Goal: Transaction & Acquisition: Book appointment/travel/reservation

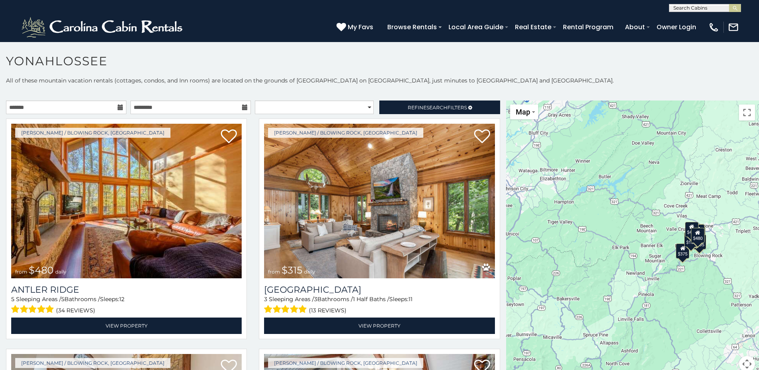
click at [120, 106] on icon at bounding box center [121, 107] width 6 height 6
click at [119, 108] on icon at bounding box center [121, 107] width 6 height 6
click at [110, 104] on input "text" at bounding box center [66, 107] width 120 height 14
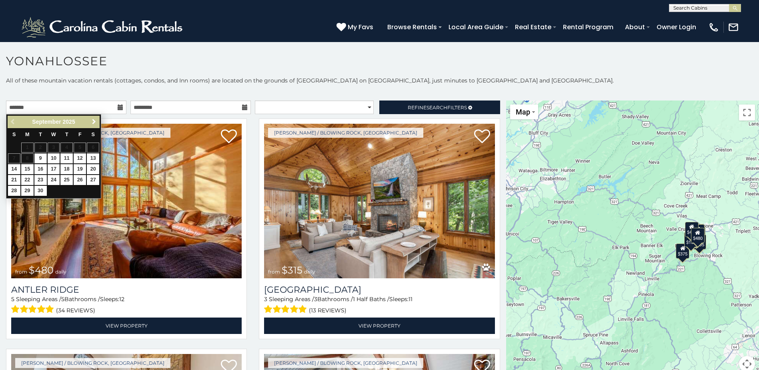
click at [92, 119] on span "Next" at bounding box center [94, 121] width 6 height 6
click at [56, 158] on link "8" at bounding box center [54, 158] width 12 height 10
type input "**********"
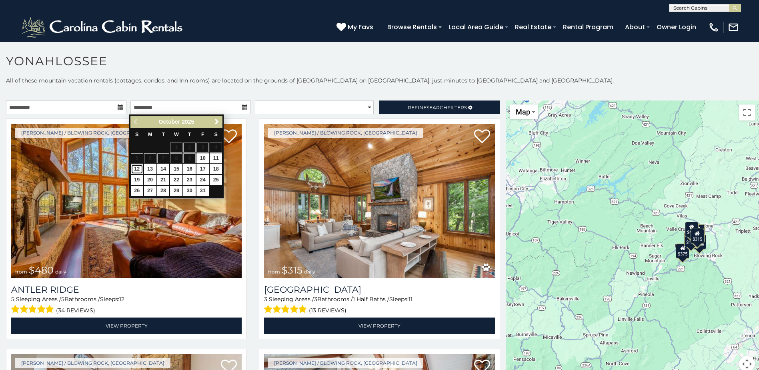
click at [139, 169] on link "12" at bounding box center [137, 169] width 12 height 10
type input "**********"
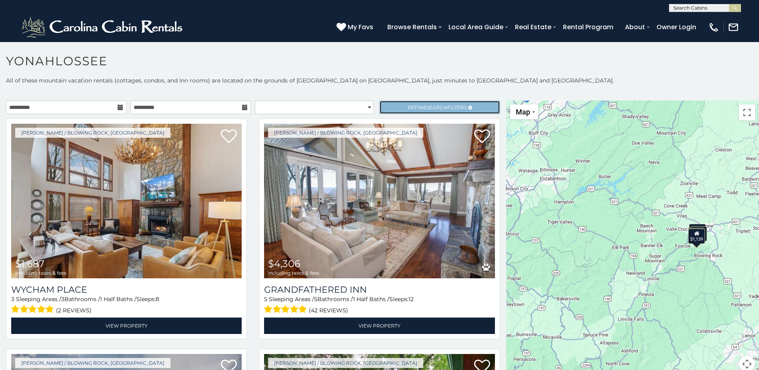
click at [414, 108] on span "Refine Search Filters" at bounding box center [437, 107] width 59 height 6
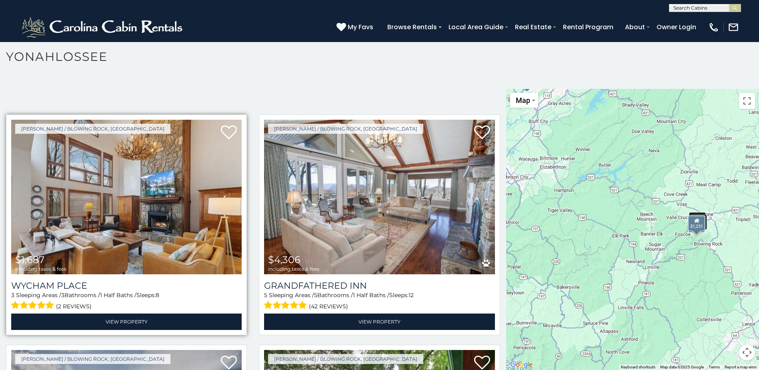
scroll to position [144, 0]
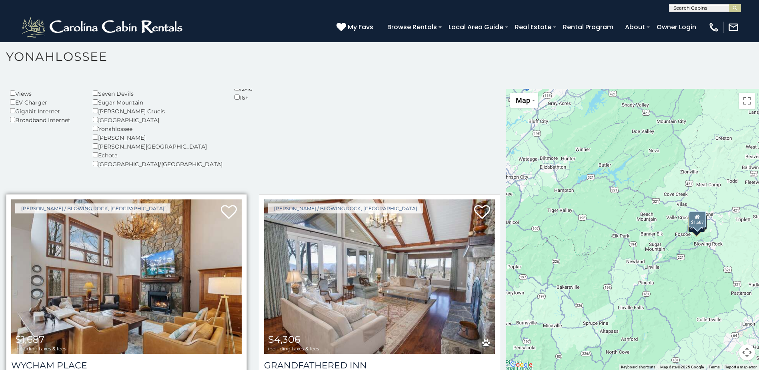
click at [154, 272] on img at bounding box center [126, 276] width 230 height 154
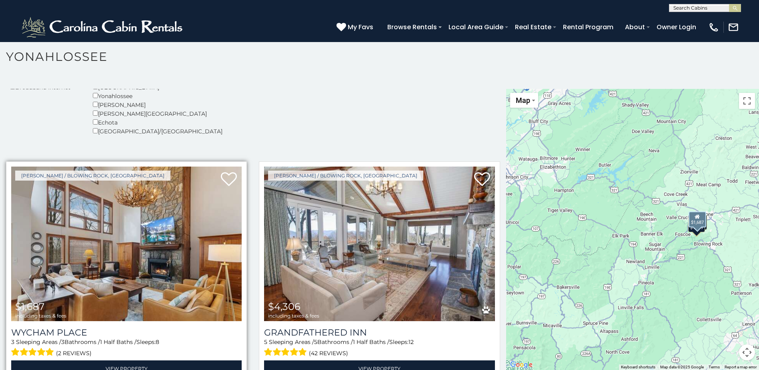
scroll to position [217, 0]
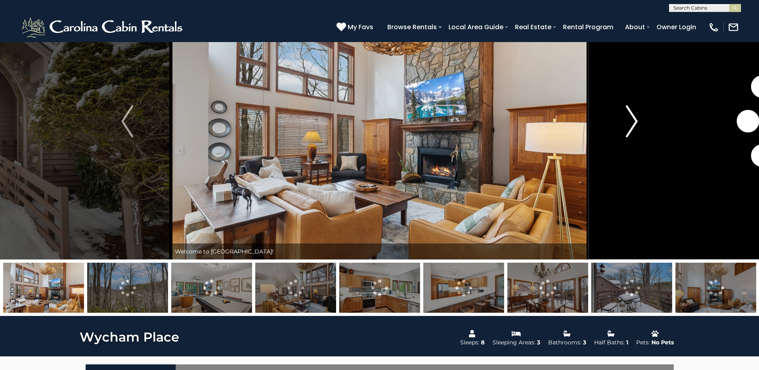
click at [631, 124] on img "Next" at bounding box center [632, 121] width 12 height 32
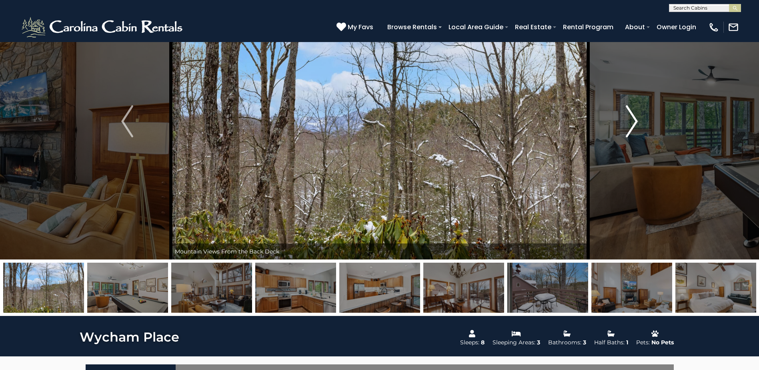
click at [631, 124] on img "Next" at bounding box center [632, 121] width 12 height 32
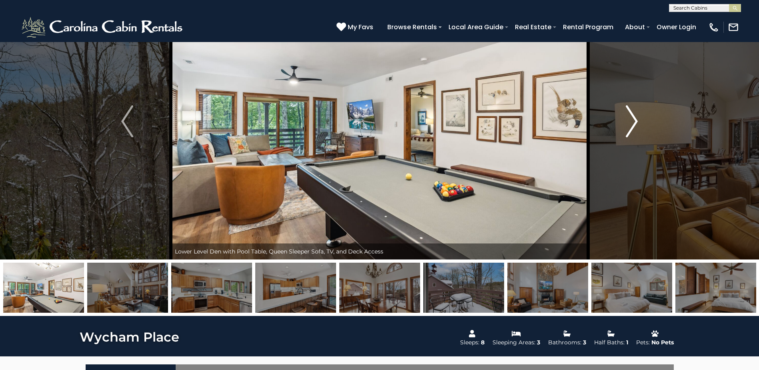
click at [631, 124] on img "Next" at bounding box center [632, 121] width 12 height 32
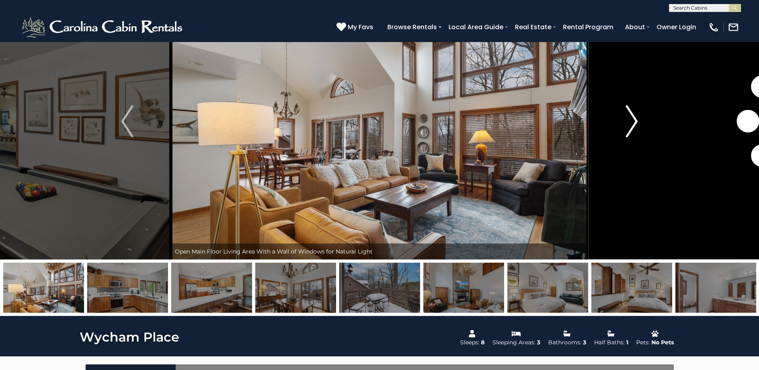
click at [631, 124] on img "Next" at bounding box center [632, 121] width 12 height 32
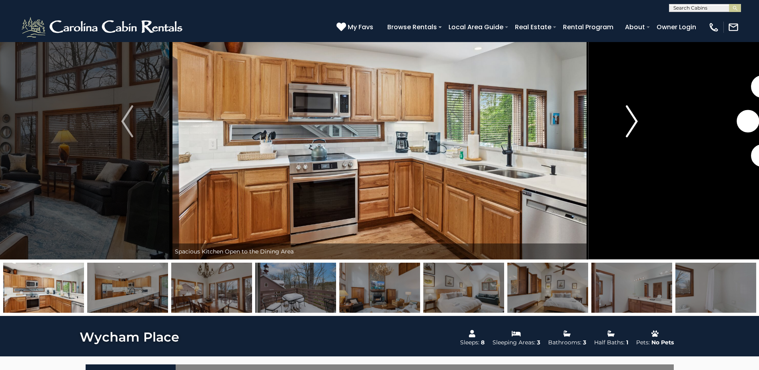
click at [631, 124] on img "Next" at bounding box center [632, 121] width 12 height 32
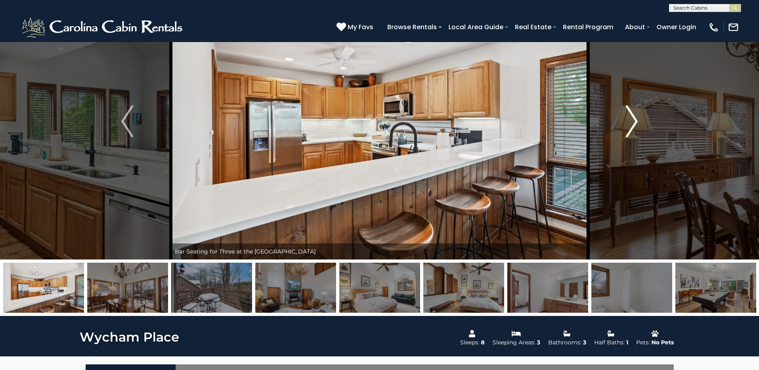
click at [631, 124] on img "Next" at bounding box center [632, 121] width 12 height 32
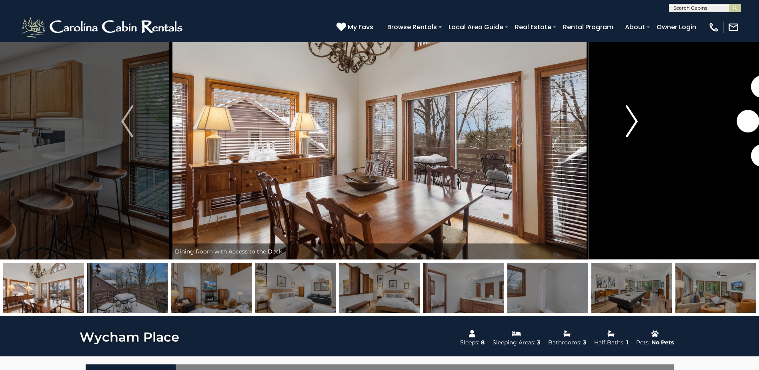
click at [631, 124] on img "Next" at bounding box center [632, 121] width 12 height 32
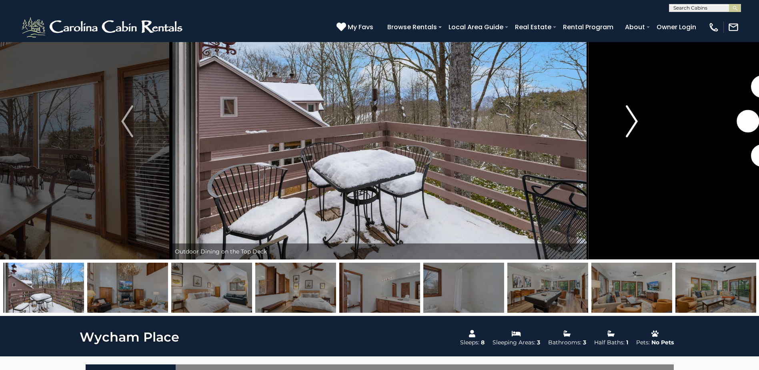
click at [631, 124] on img "Next" at bounding box center [632, 121] width 12 height 32
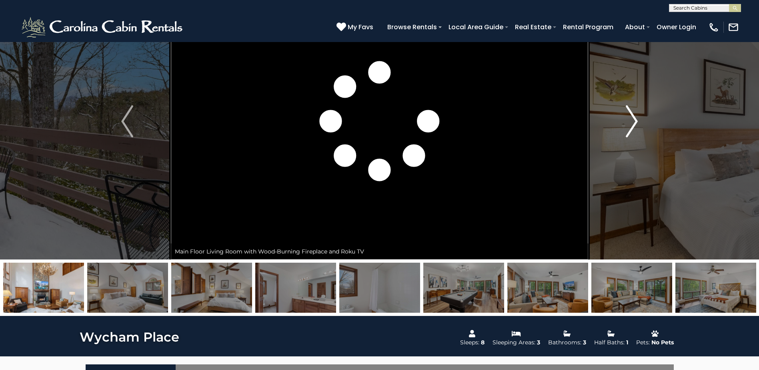
click at [631, 124] on img "Next" at bounding box center [632, 121] width 12 height 32
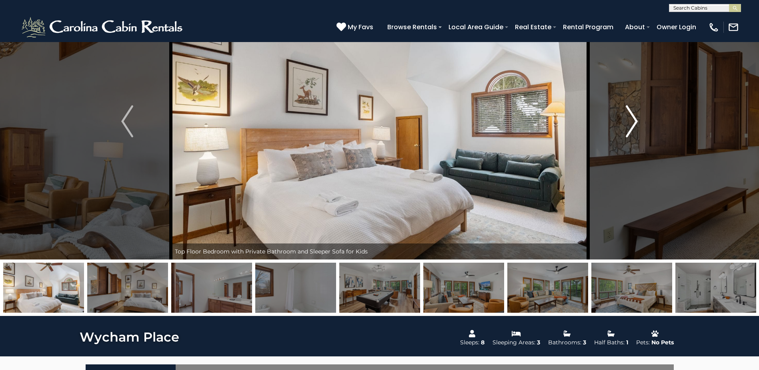
click at [631, 124] on img "Next" at bounding box center [632, 121] width 12 height 32
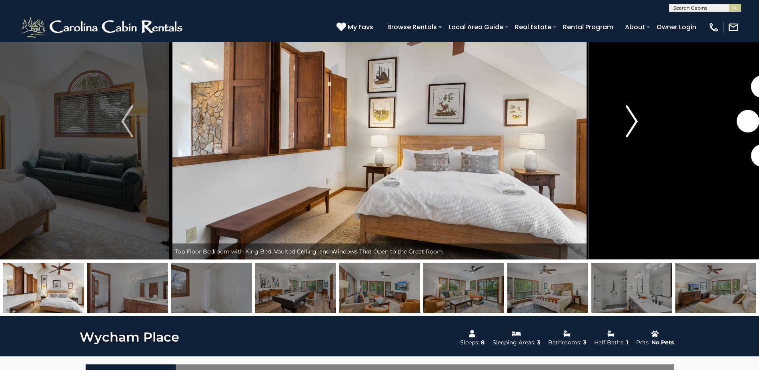
click at [631, 124] on img "Next" at bounding box center [632, 121] width 12 height 32
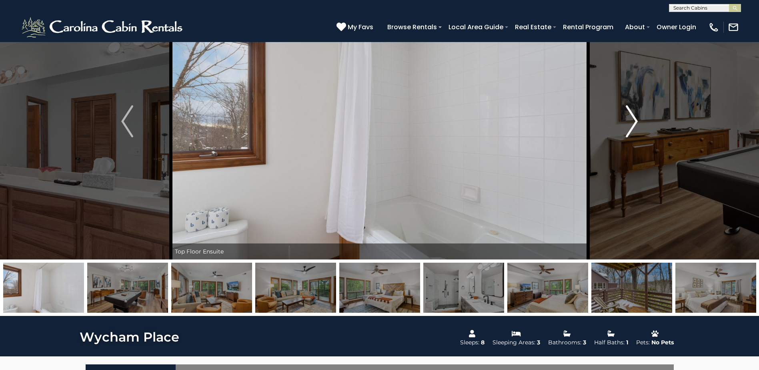
click at [632, 124] on img "Next" at bounding box center [632, 121] width 12 height 32
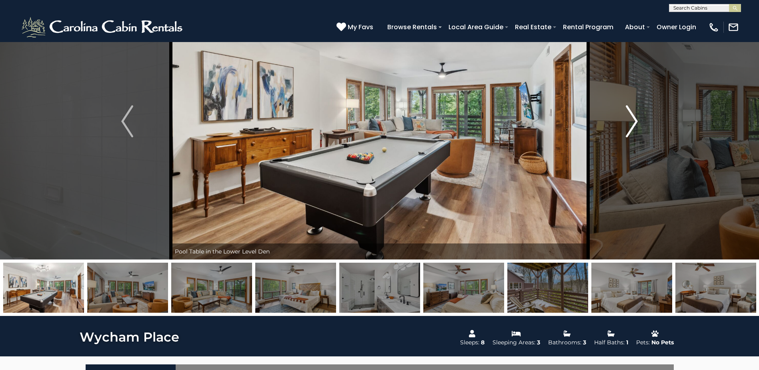
click at [631, 124] on img "Next" at bounding box center [632, 121] width 12 height 32
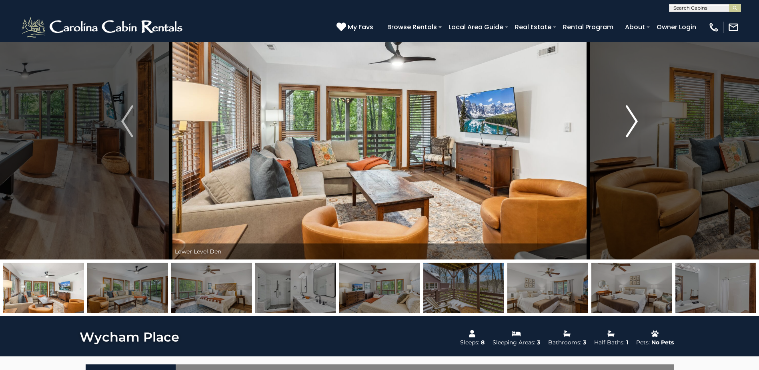
click at [631, 124] on img "Next" at bounding box center [632, 121] width 12 height 32
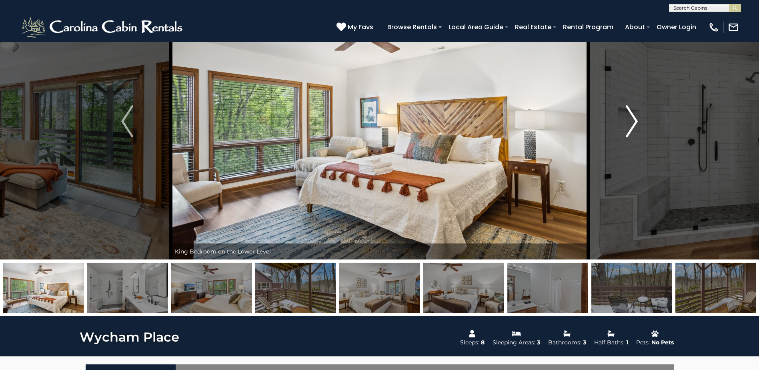
click at [631, 124] on img "Next" at bounding box center [632, 121] width 12 height 32
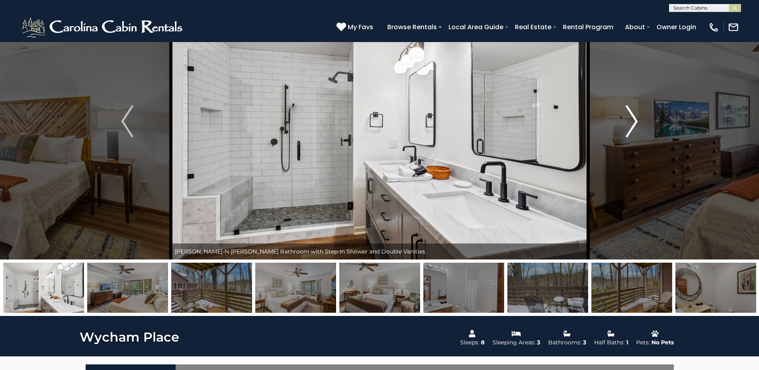
click at [631, 124] on img "Next" at bounding box center [632, 121] width 12 height 32
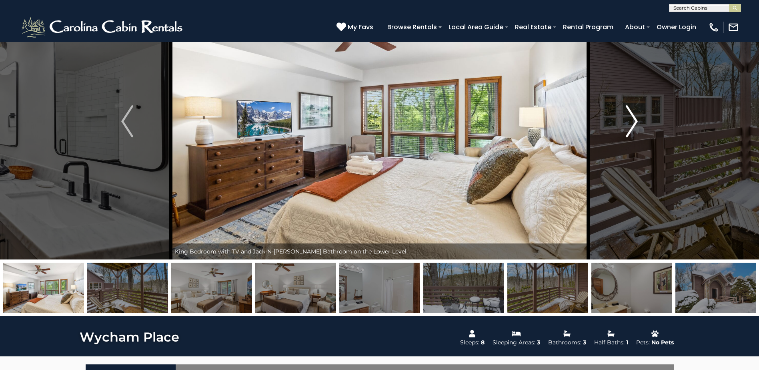
click at [631, 124] on img "Next" at bounding box center [632, 121] width 12 height 32
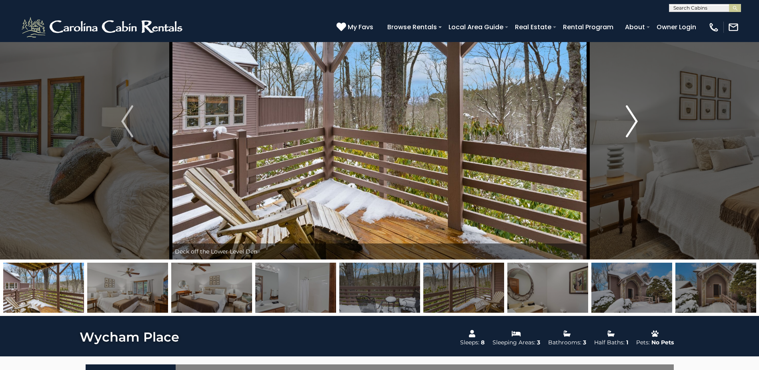
click at [631, 124] on img "Next" at bounding box center [632, 121] width 12 height 32
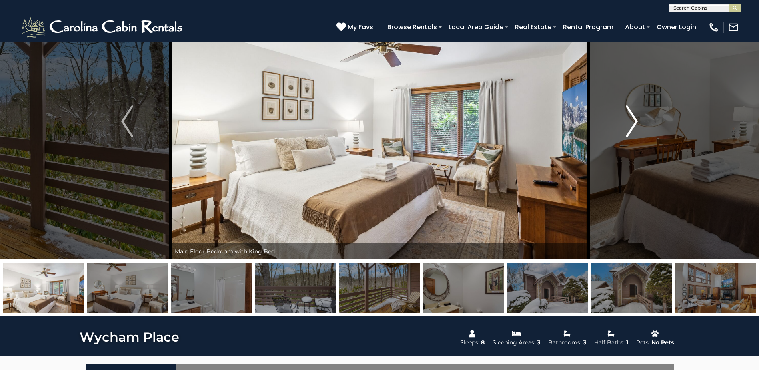
click at [631, 124] on img "Next" at bounding box center [632, 121] width 12 height 32
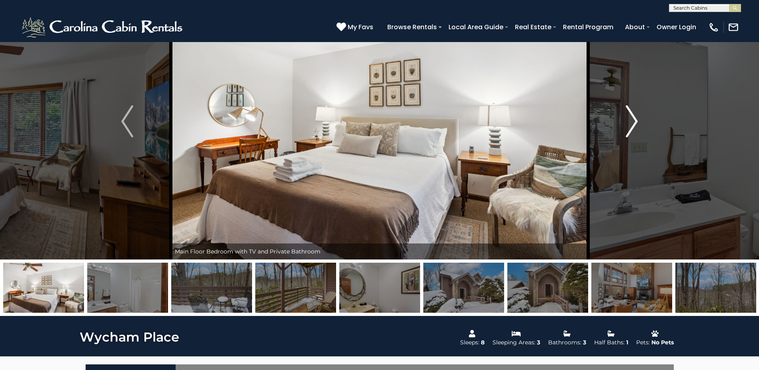
click at [631, 124] on img "Next" at bounding box center [632, 121] width 12 height 32
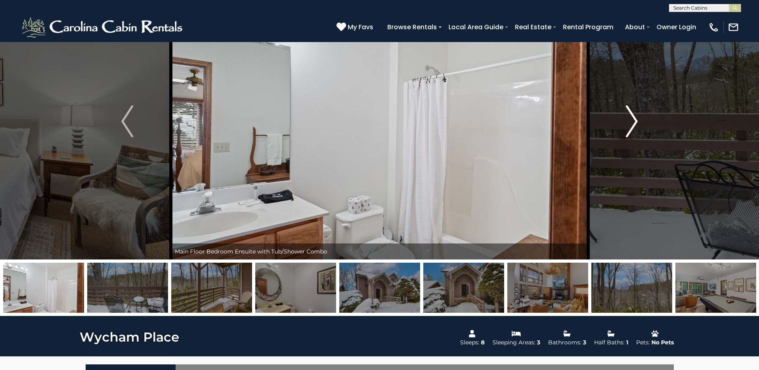
click at [631, 124] on img "Next" at bounding box center [632, 121] width 12 height 32
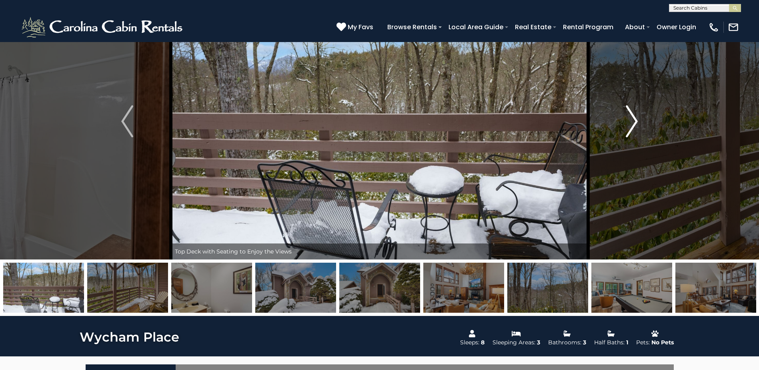
click at [631, 124] on img "Next" at bounding box center [632, 121] width 12 height 32
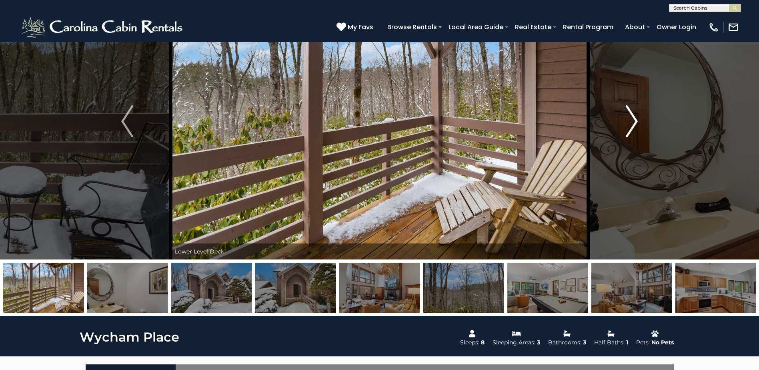
click at [631, 124] on img "Next" at bounding box center [632, 121] width 12 height 32
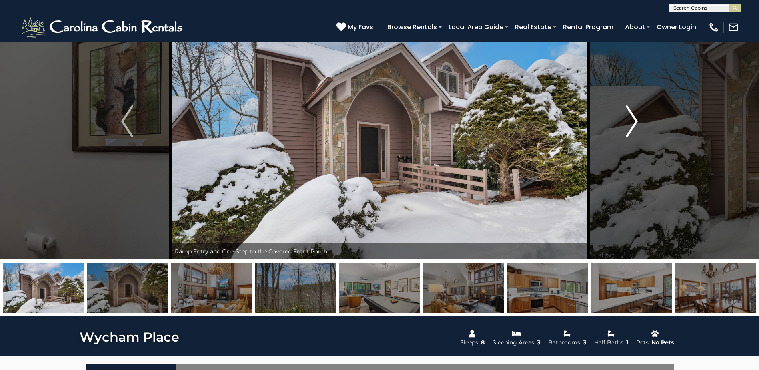
click at [631, 124] on img "Next" at bounding box center [632, 121] width 12 height 32
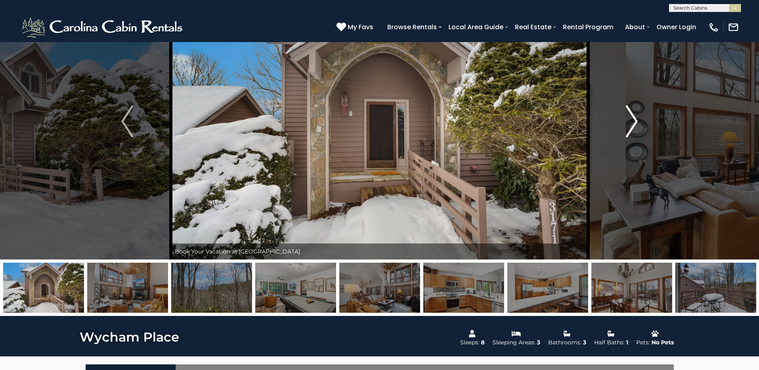
click at [631, 124] on img "Next" at bounding box center [632, 121] width 12 height 32
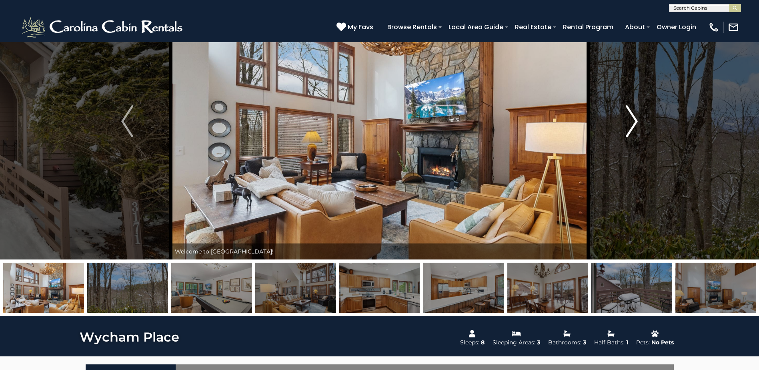
click at [631, 124] on img "Next" at bounding box center [632, 121] width 12 height 32
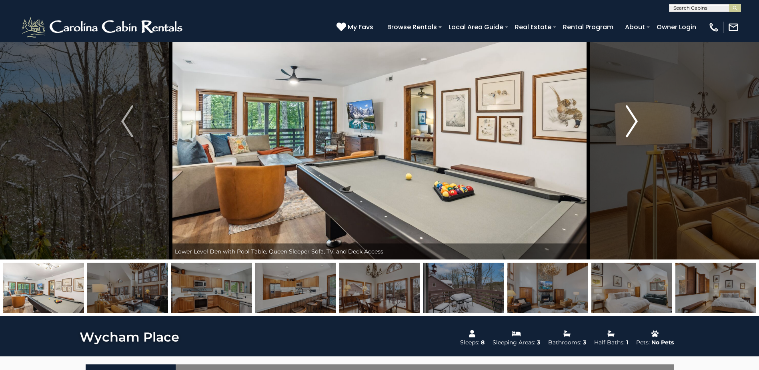
click at [631, 124] on img "Next" at bounding box center [632, 121] width 12 height 32
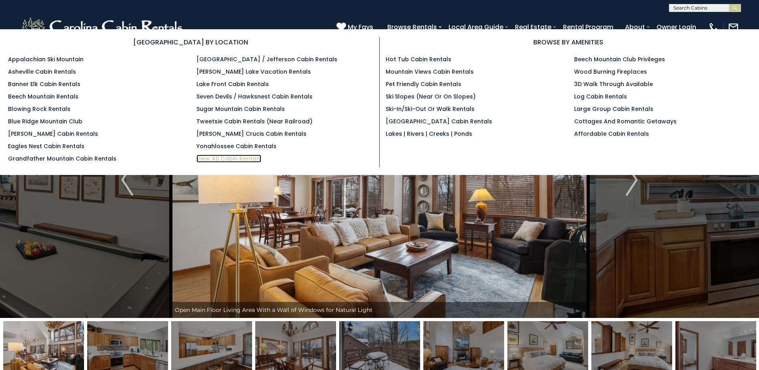
click at [215, 160] on link "View All Cabin Rentals" at bounding box center [228, 158] width 65 height 8
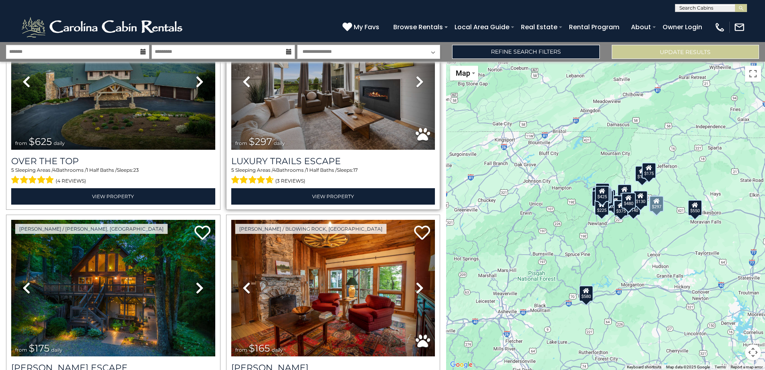
scroll to position [200, 0]
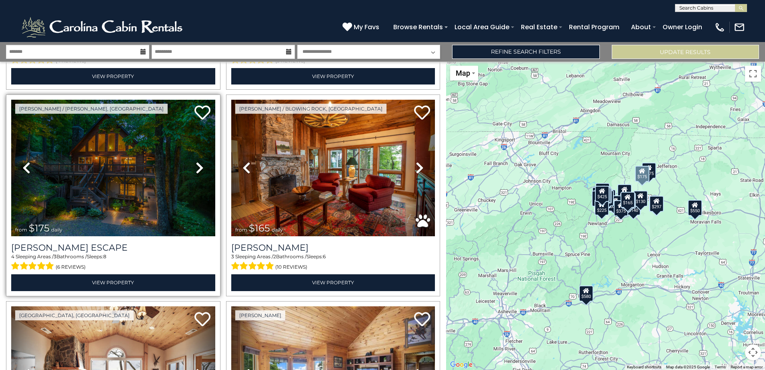
click at [200, 169] on icon at bounding box center [200, 167] width 8 height 13
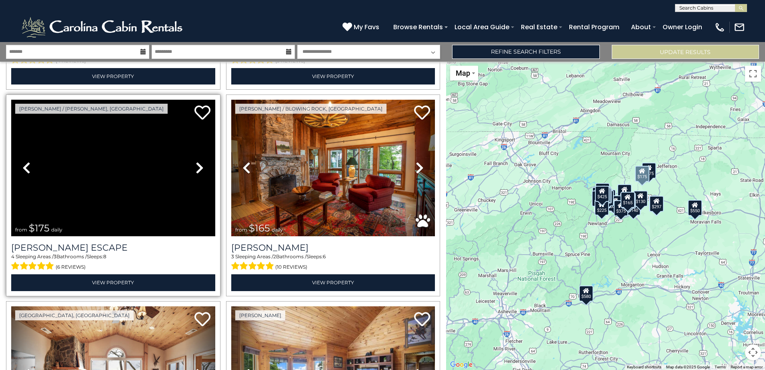
click at [198, 169] on icon at bounding box center [200, 167] width 8 height 13
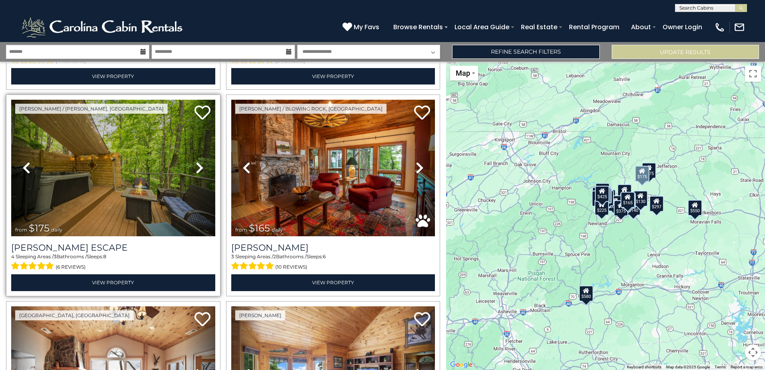
click at [198, 169] on icon at bounding box center [200, 167] width 8 height 13
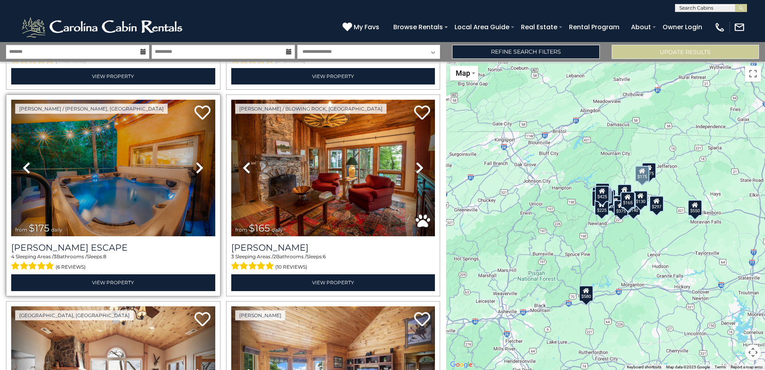
click at [198, 169] on icon at bounding box center [200, 167] width 8 height 13
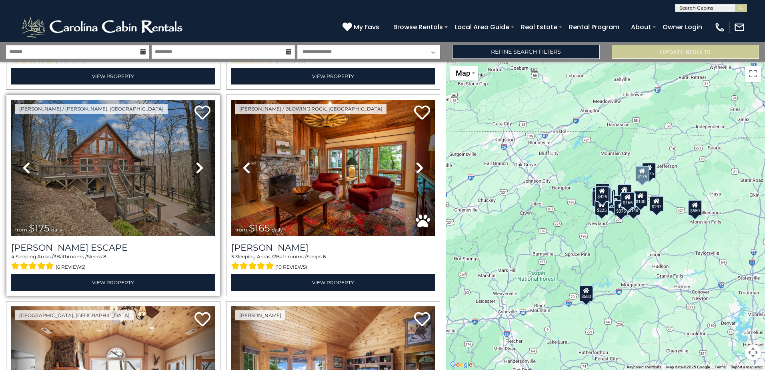
click at [198, 169] on icon at bounding box center [200, 167] width 8 height 13
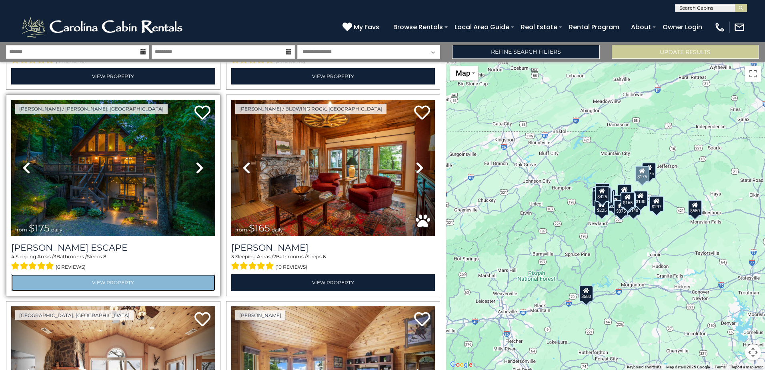
click at [124, 277] on link "View Property" at bounding box center [113, 282] width 204 height 16
click at [100, 277] on link "View Property" at bounding box center [113, 282] width 204 height 16
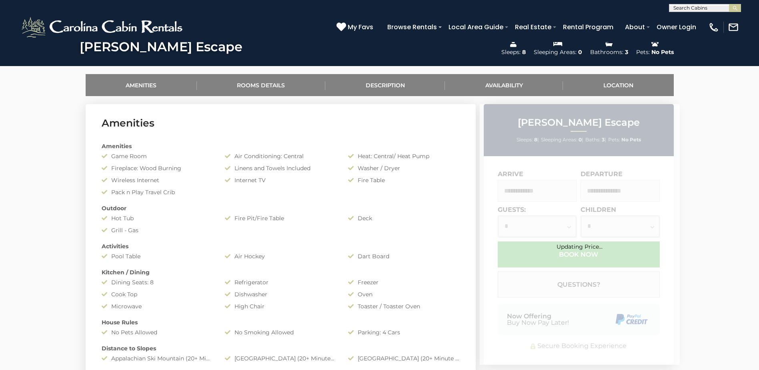
scroll to position [440, 0]
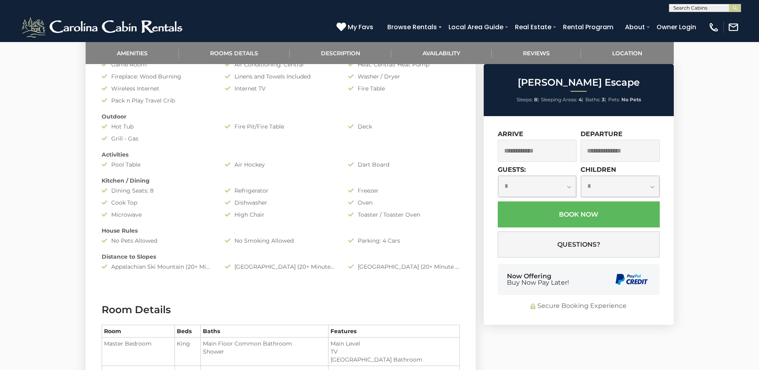
click at [540, 150] on input "text" at bounding box center [537, 151] width 79 height 22
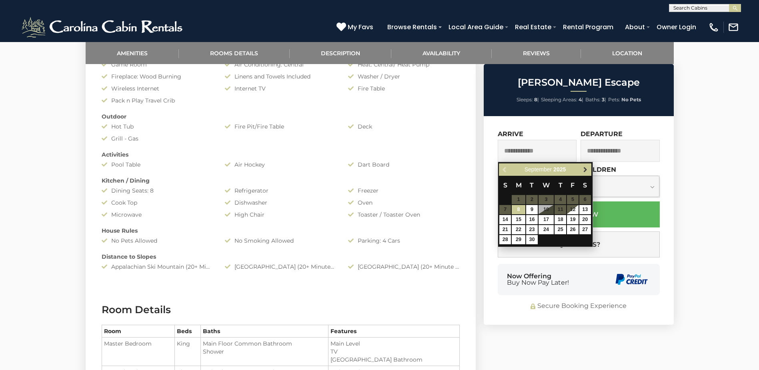
click at [583, 169] on span "Next" at bounding box center [585, 169] width 6 height 6
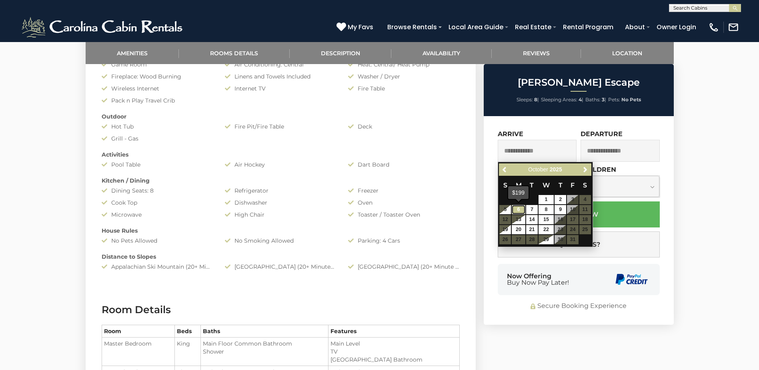
click at [520, 211] on link "6" at bounding box center [519, 209] width 14 height 9
type input "**********"
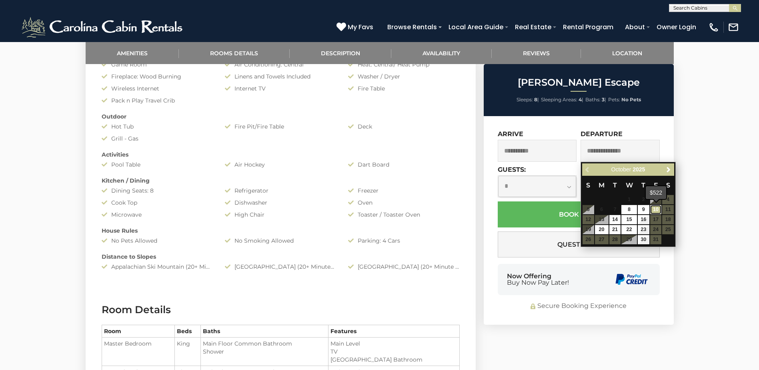
click at [658, 207] on link "10" at bounding box center [656, 209] width 12 height 9
type input "**********"
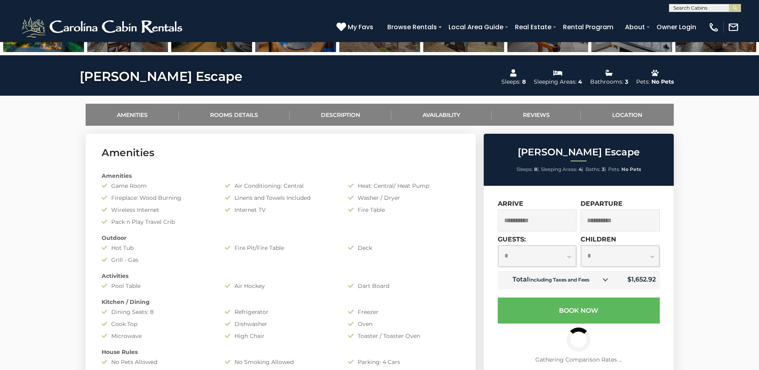
scroll to position [280, 0]
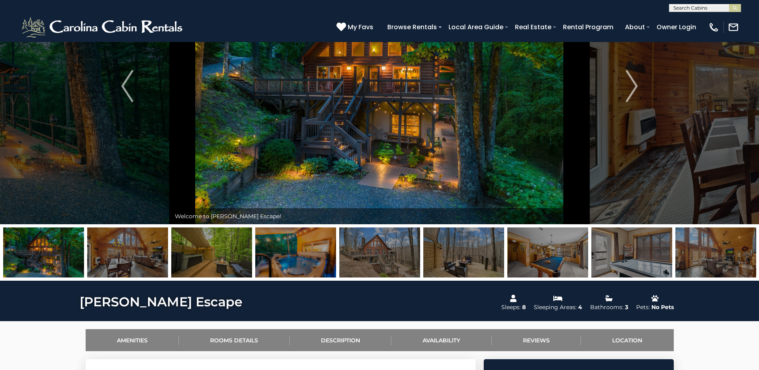
scroll to position [0, 0]
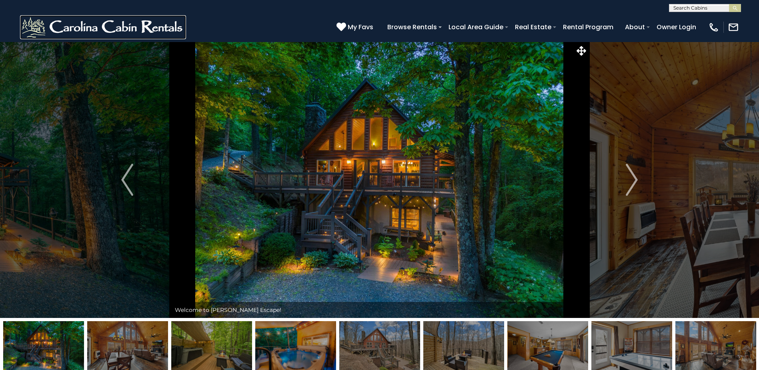
click at [144, 33] on img at bounding box center [103, 27] width 166 height 24
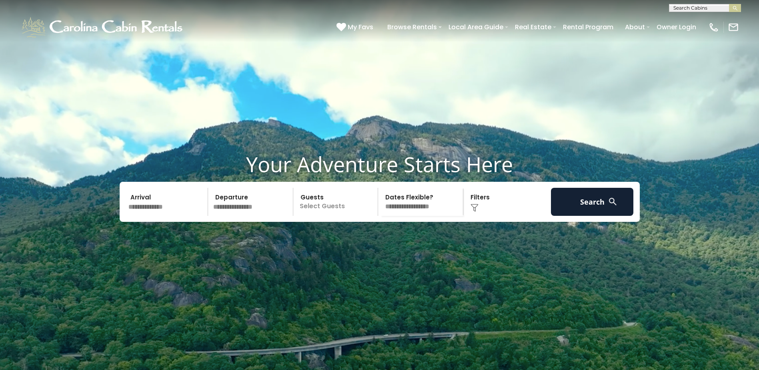
click at [181, 216] on input "text" at bounding box center [167, 202] width 83 height 28
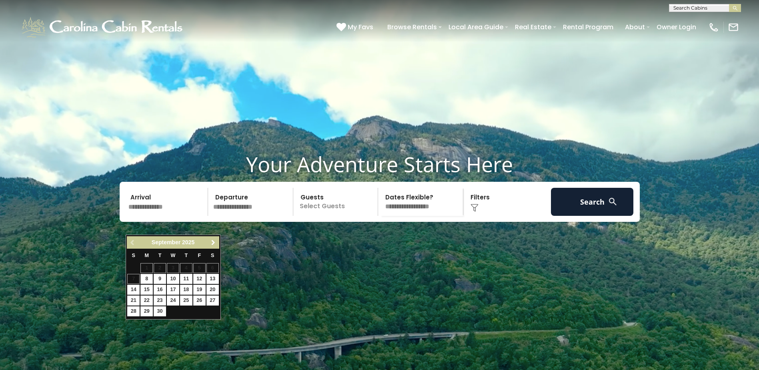
click at [214, 242] on span "Next" at bounding box center [213, 242] width 6 height 6
click at [174, 280] on link "8" at bounding box center [173, 279] width 12 height 10
type input "*******"
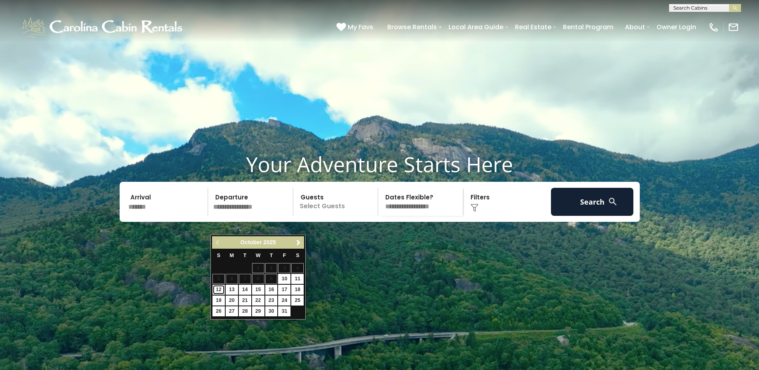
click at [220, 287] on link "12" at bounding box center [218, 289] width 12 height 10
type input "********"
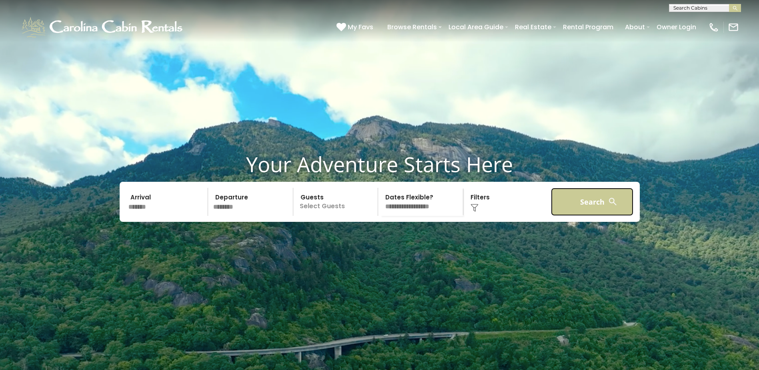
click at [590, 215] on button "Search" at bounding box center [592, 202] width 83 height 28
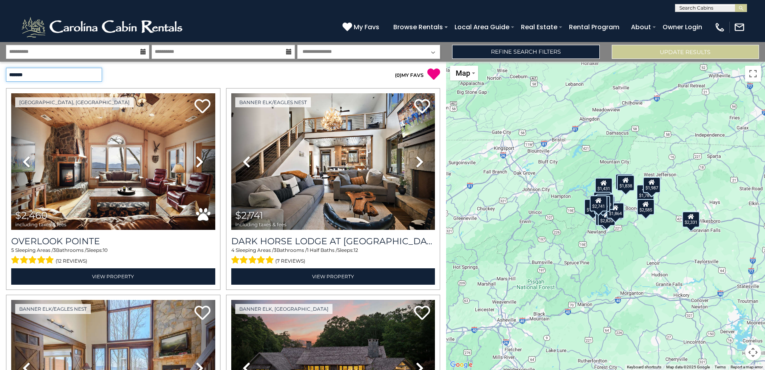
click at [84, 76] on select "**********" at bounding box center [54, 75] width 96 height 14
select select "*********"
click at [6, 68] on select "**********" at bounding box center [54, 75] width 96 height 14
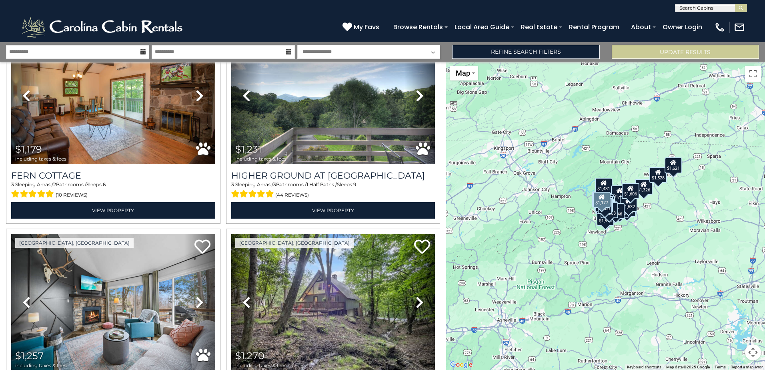
scroll to position [440, 0]
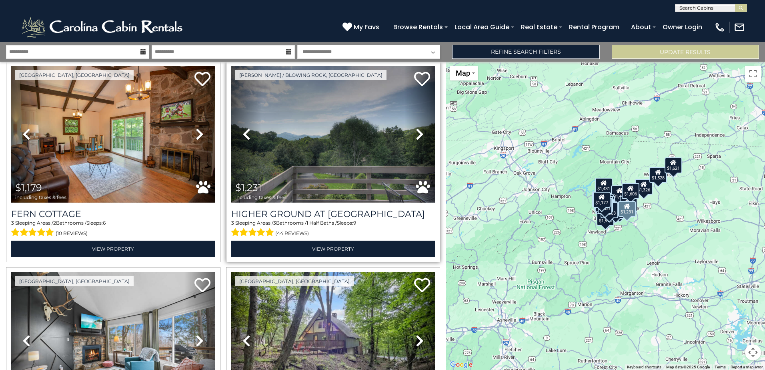
click at [416, 128] on icon at bounding box center [420, 134] width 8 height 13
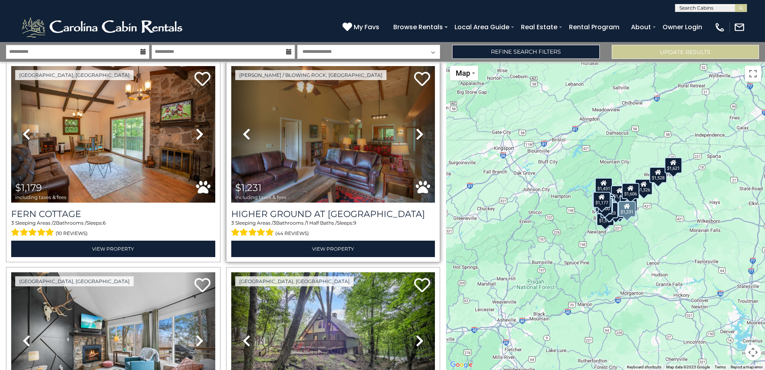
click at [416, 128] on icon at bounding box center [420, 134] width 8 height 13
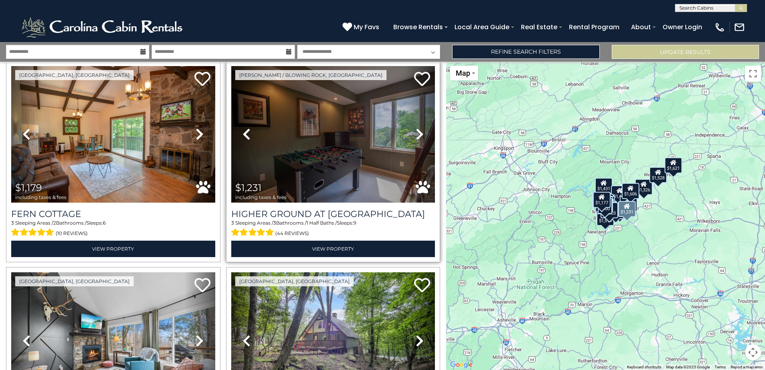
click at [416, 128] on icon at bounding box center [420, 134] width 8 height 13
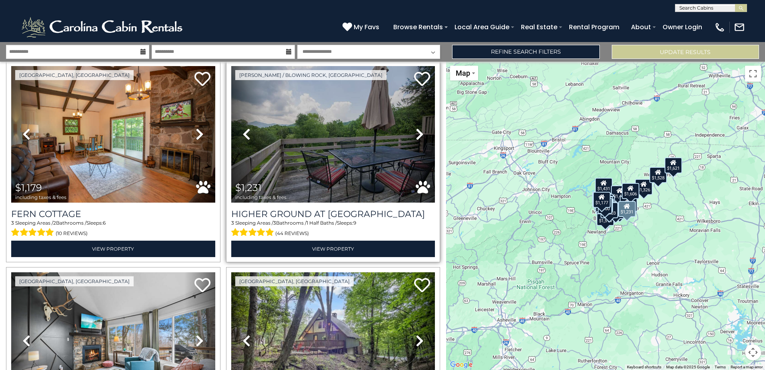
click at [416, 128] on icon at bounding box center [420, 134] width 8 height 13
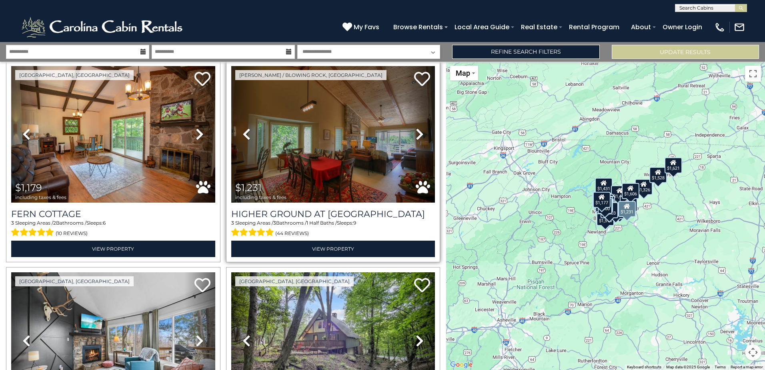
click at [416, 128] on icon at bounding box center [420, 134] width 8 height 13
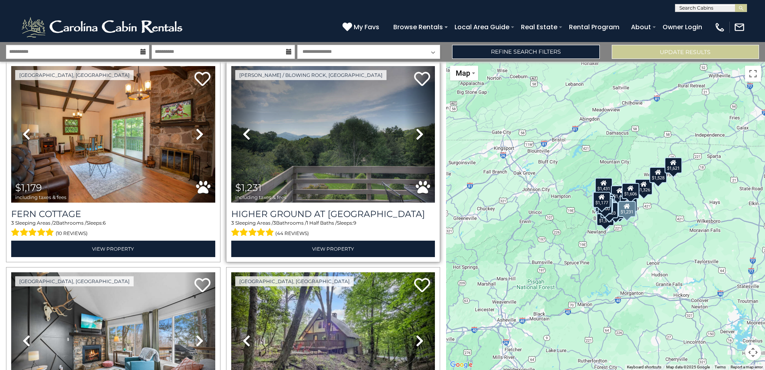
click at [416, 128] on icon at bounding box center [420, 134] width 8 height 13
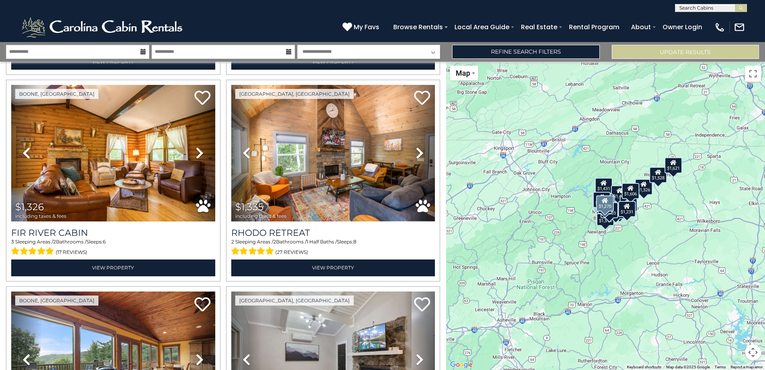
scroll to position [1160, 0]
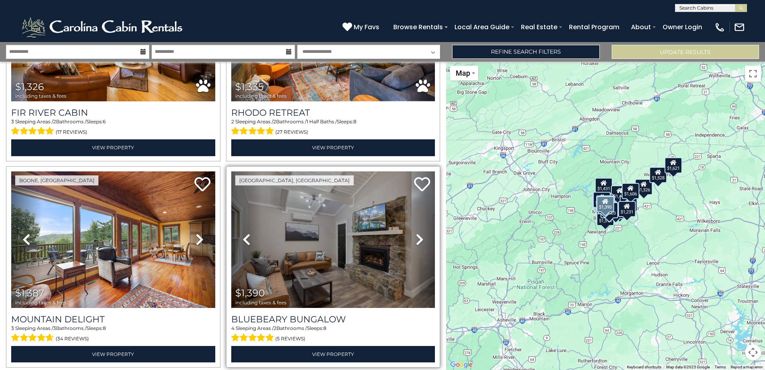
click at [416, 233] on icon at bounding box center [420, 239] width 8 height 13
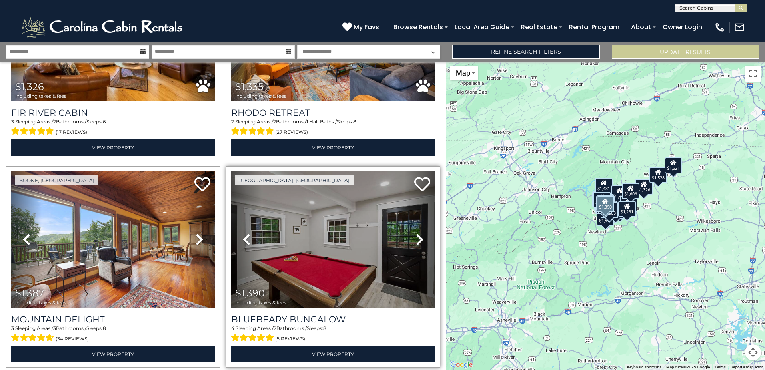
click at [417, 233] on icon at bounding box center [420, 239] width 8 height 13
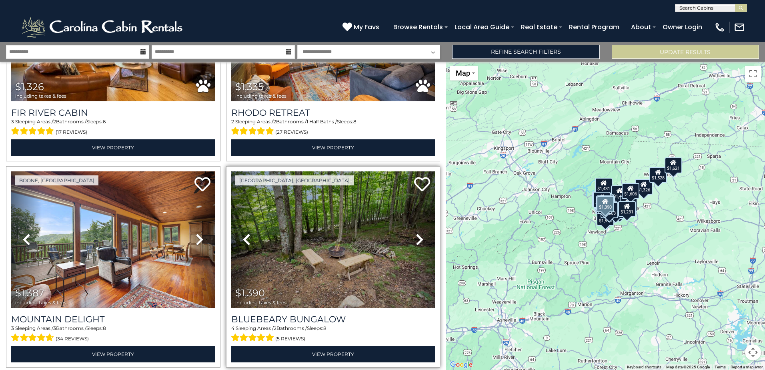
click at [417, 233] on icon at bounding box center [420, 239] width 8 height 13
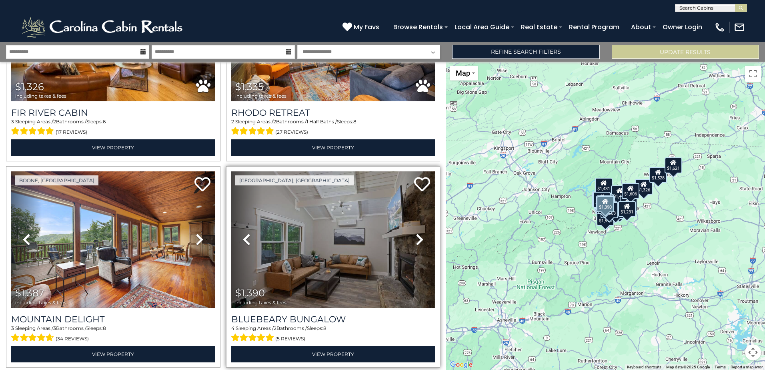
click at [417, 233] on icon at bounding box center [420, 239] width 8 height 13
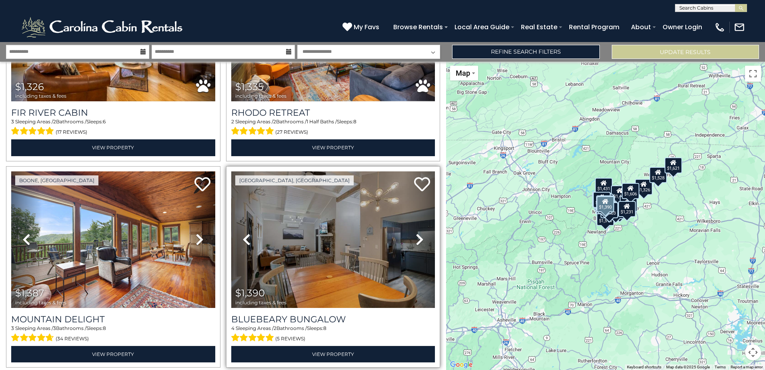
click at [417, 233] on icon at bounding box center [420, 239] width 8 height 13
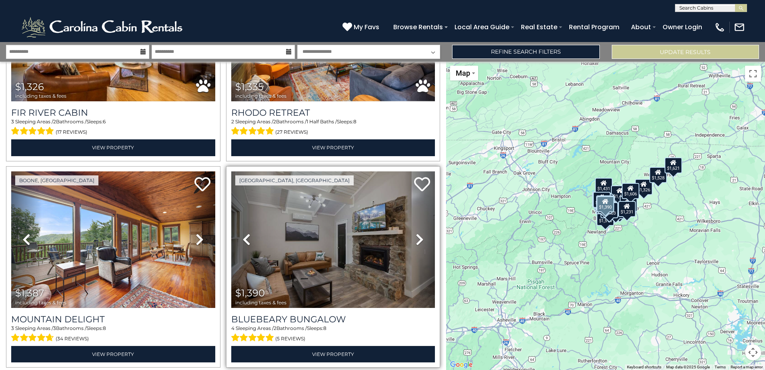
click at [417, 233] on icon at bounding box center [420, 239] width 8 height 13
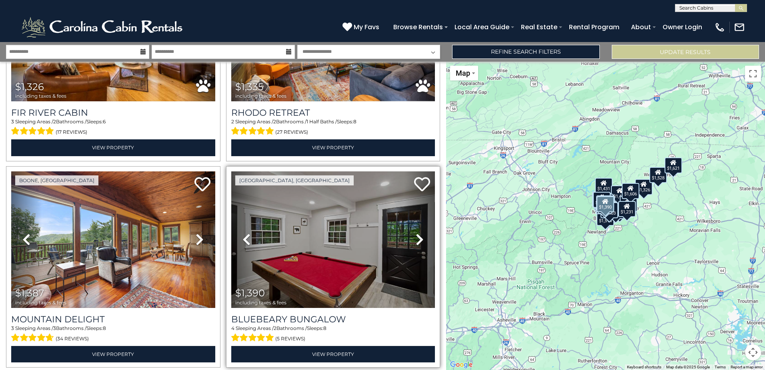
click at [417, 233] on icon at bounding box center [420, 239] width 8 height 13
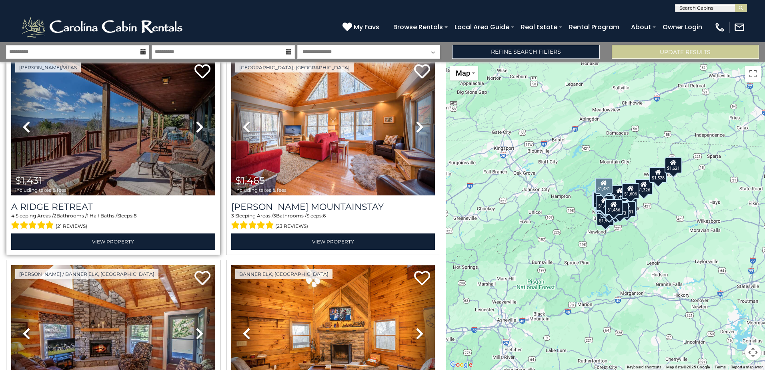
scroll to position [1440, 0]
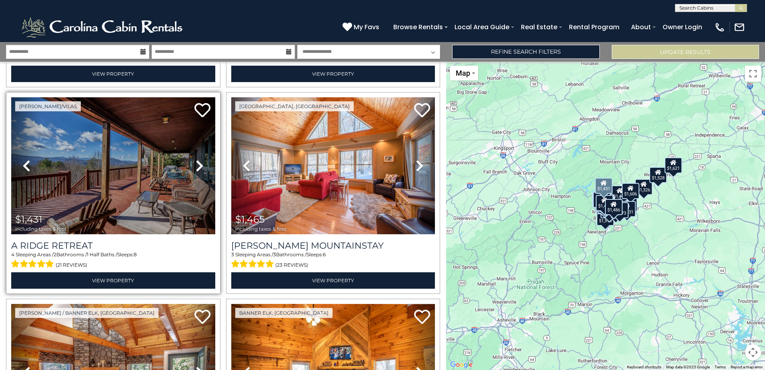
click at [198, 159] on icon at bounding box center [200, 165] width 8 height 13
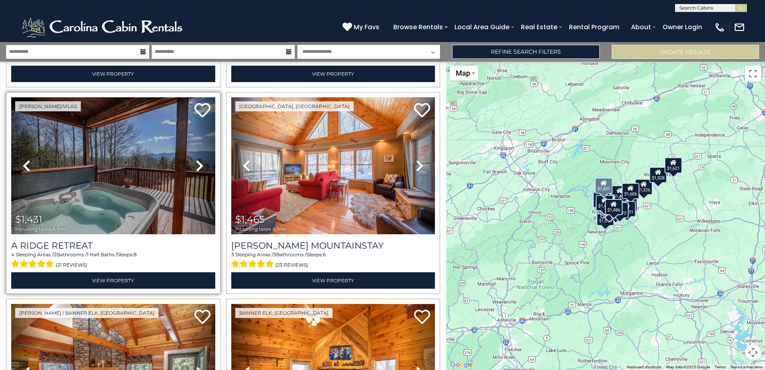
click at [198, 159] on icon at bounding box center [200, 165] width 8 height 13
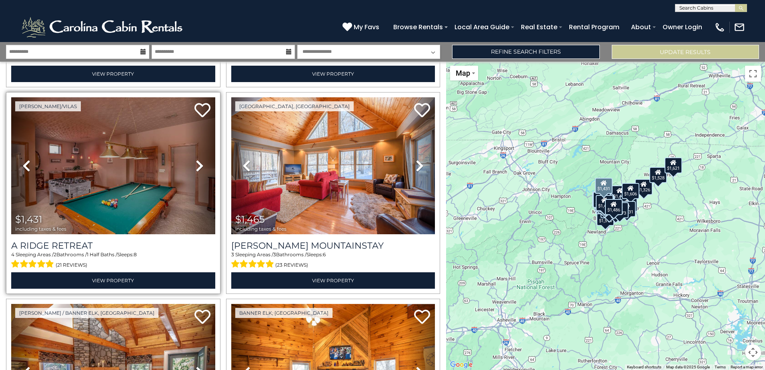
click at [198, 159] on icon at bounding box center [200, 165] width 8 height 13
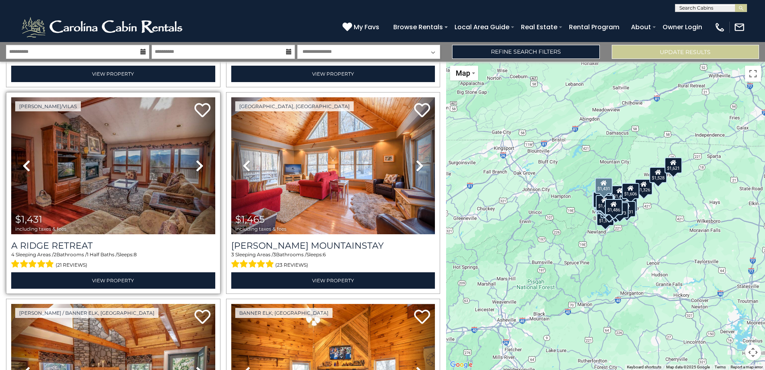
click at [198, 159] on icon at bounding box center [200, 165] width 8 height 13
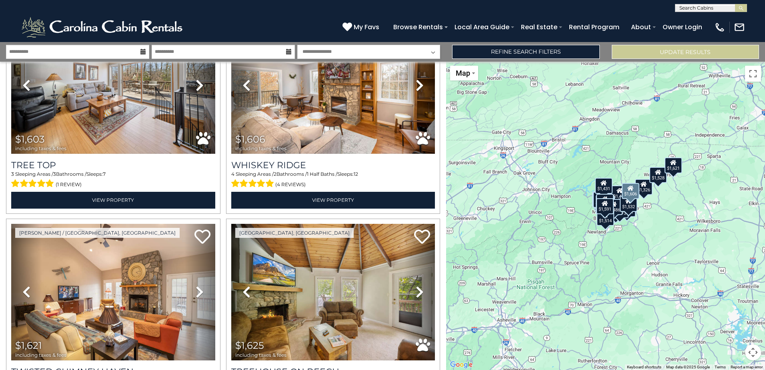
scroll to position [2800, 0]
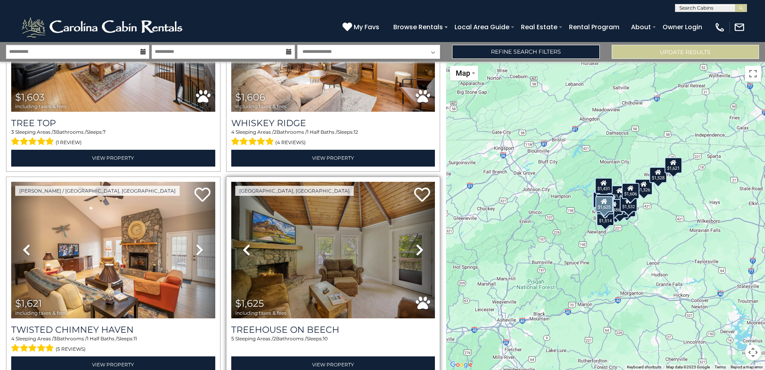
click at [419, 243] on icon at bounding box center [420, 249] width 8 height 13
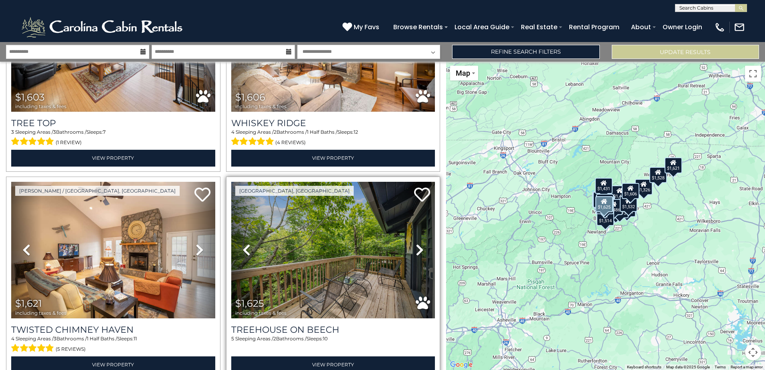
click at [419, 243] on icon at bounding box center [420, 249] width 8 height 13
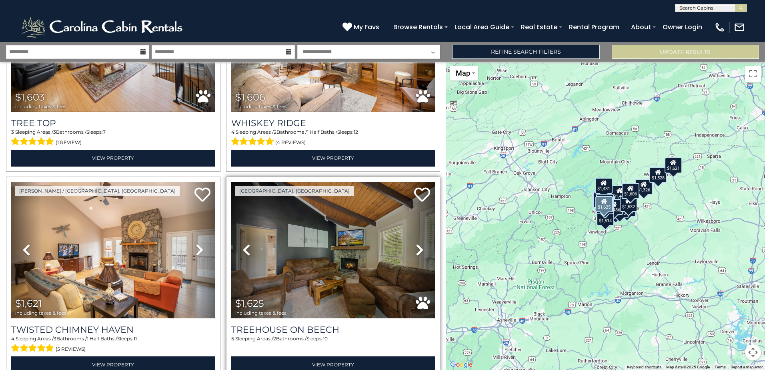
click at [419, 243] on icon at bounding box center [420, 249] width 8 height 13
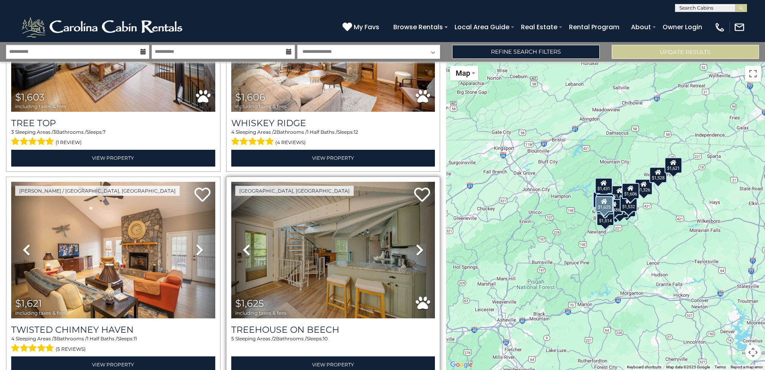
scroll to position [2837, 0]
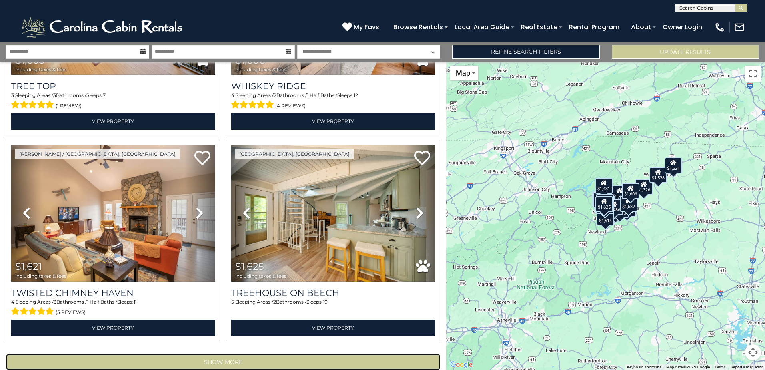
click at [209, 354] on button "Show More" at bounding box center [223, 362] width 434 height 16
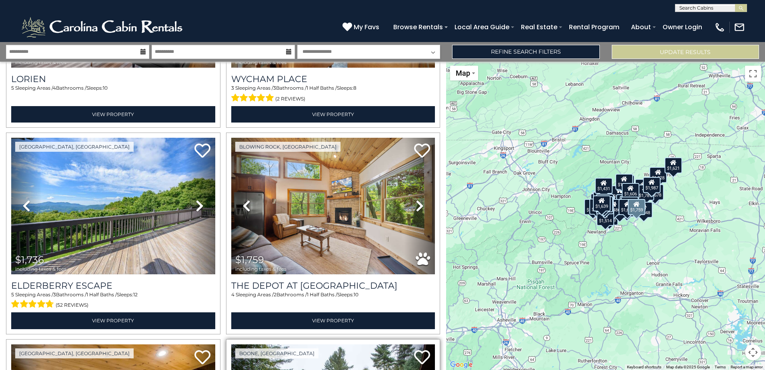
scroll to position [3477, 0]
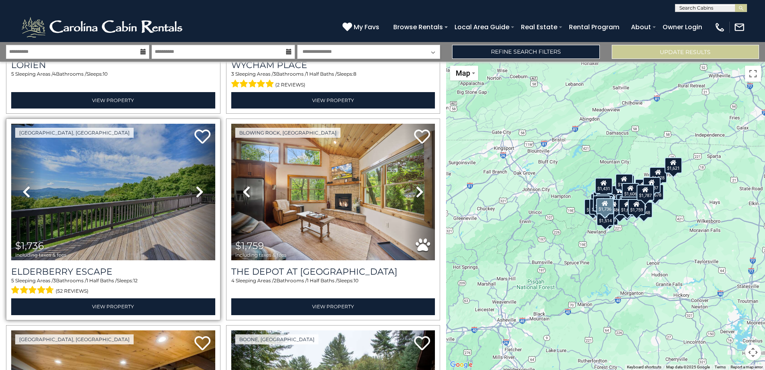
click at [203, 170] on link "Next" at bounding box center [199, 192] width 30 height 136
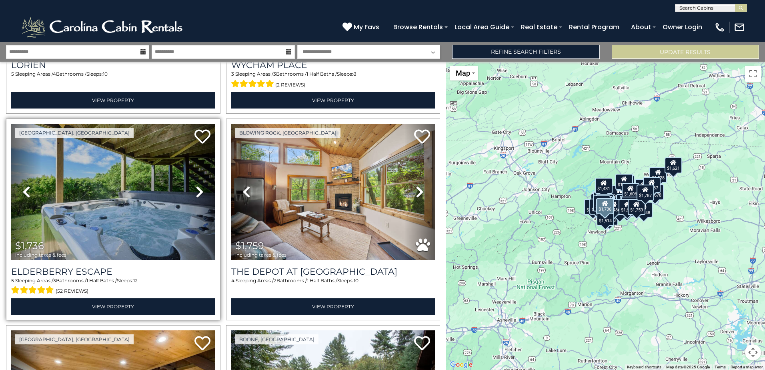
click at [201, 185] on icon at bounding box center [200, 191] width 8 height 13
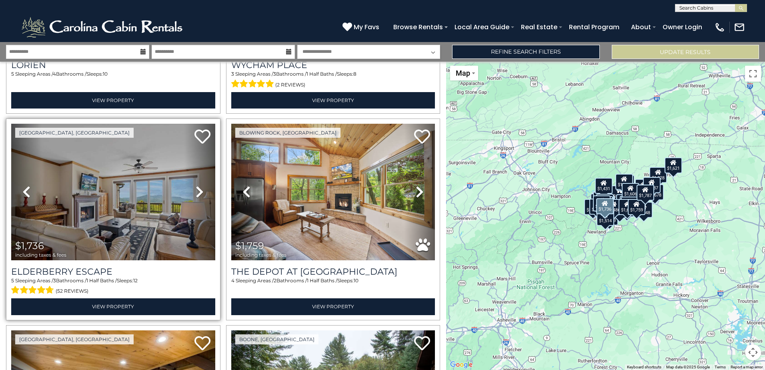
click at [200, 185] on icon at bounding box center [200, 191] width 8 height 13
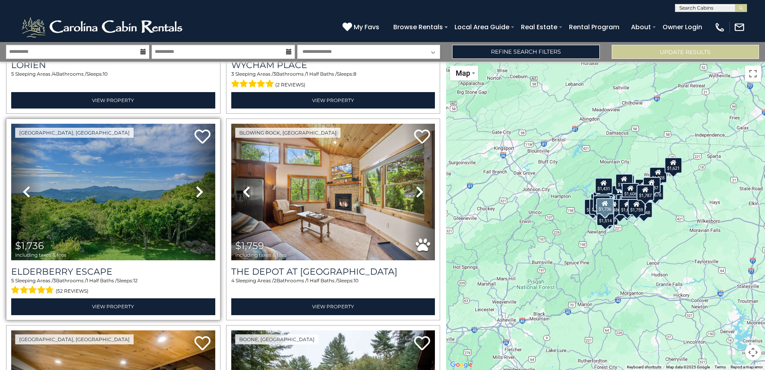
click at [200, 185] on icon at bounding box center [200, 191] width 8 height 13
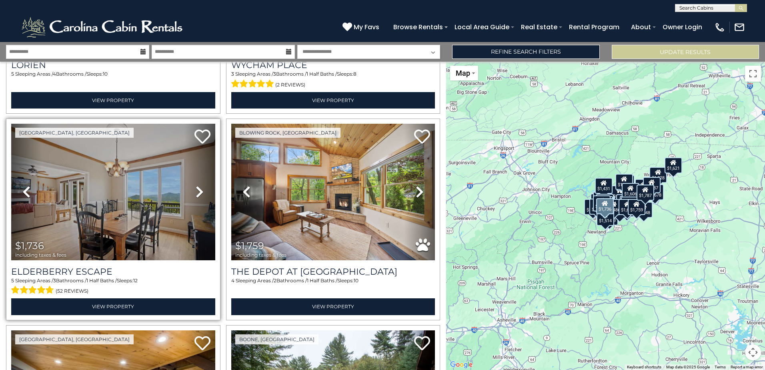
click at [200, 185] on icon at bounding box center [200, 191] width 8 height 13
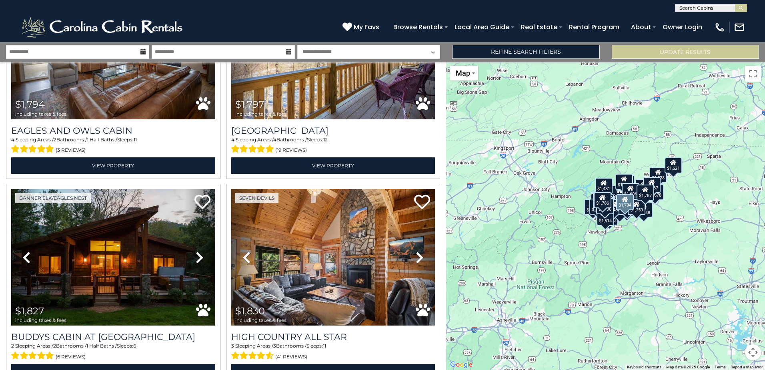
scroll to position [4077, 0]
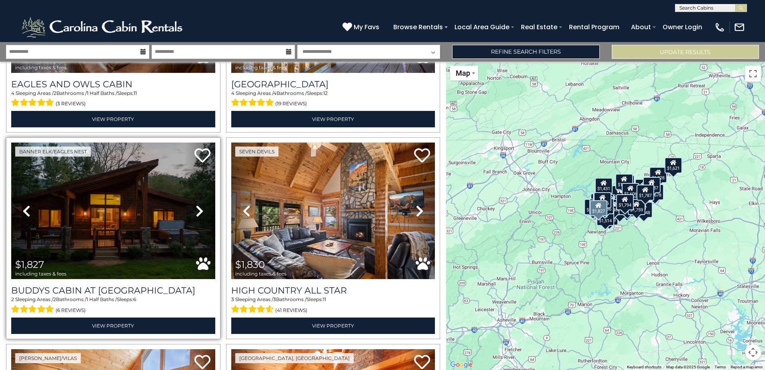
click at [202, 204] on icon at bounding box center [200, 210] width 8 height 13
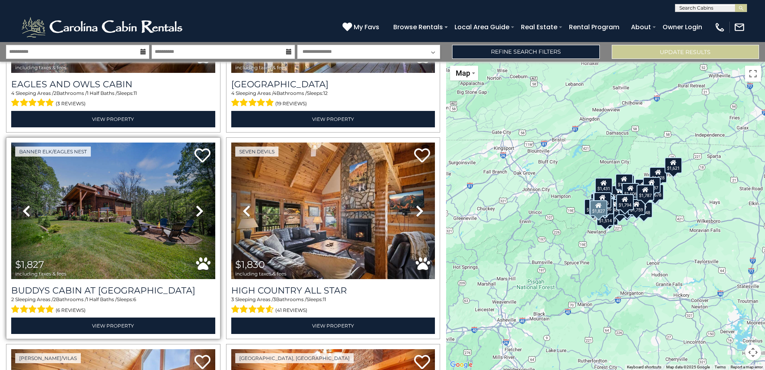
click at [202, 204] on icon at bounding box center [200, 210] width 8 height 13
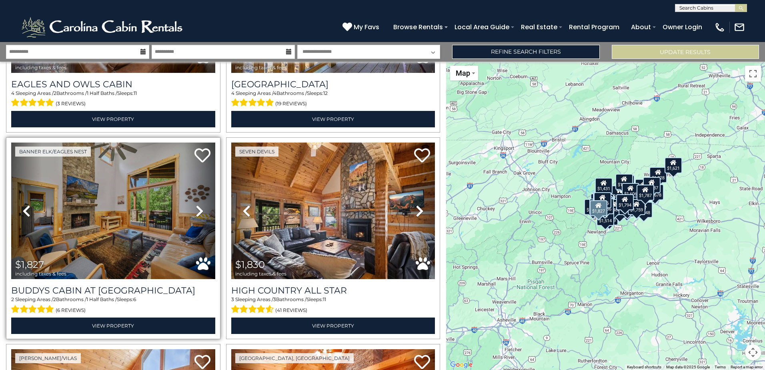
click at [202, 204] on icon at bounding box center [200, 210] width 8 height 13
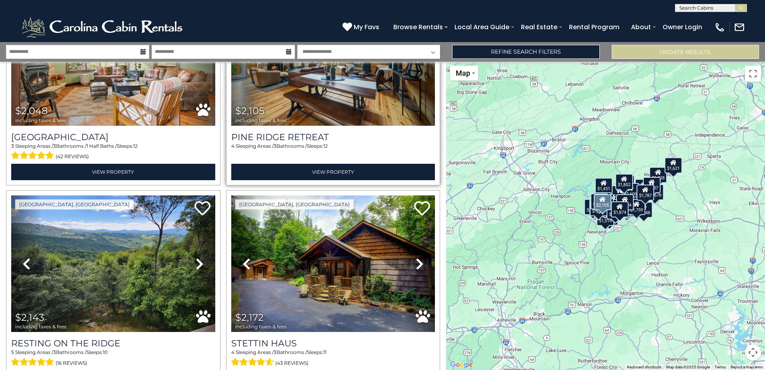
scroll to position [5756, 0]
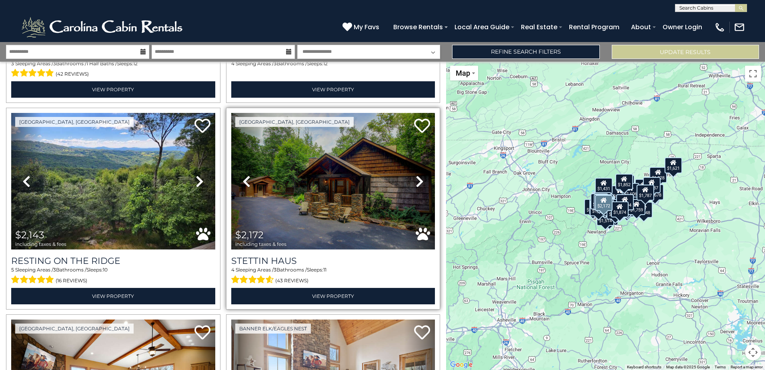
click at [416, 175] on icon at bounding box center [420, 181] width 8 height 13
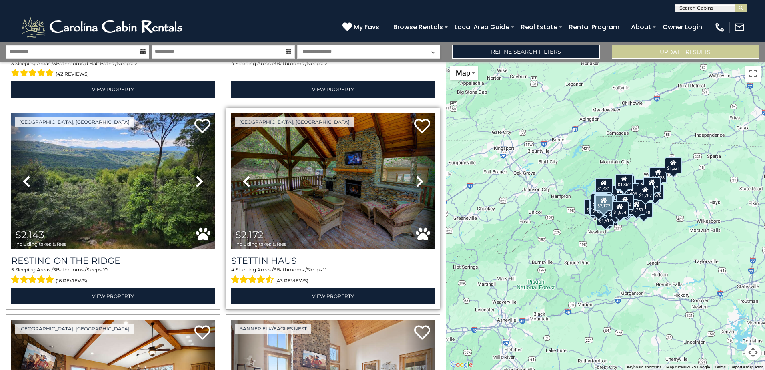
click at [416, 175] on icon at bounding box center [420, 181] width 8 height 13
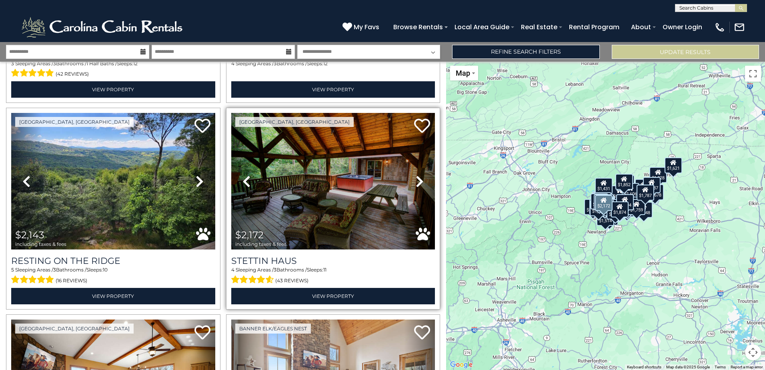
click at [416, 175] on icon at bounding box center [420, 181] width 8 height 13
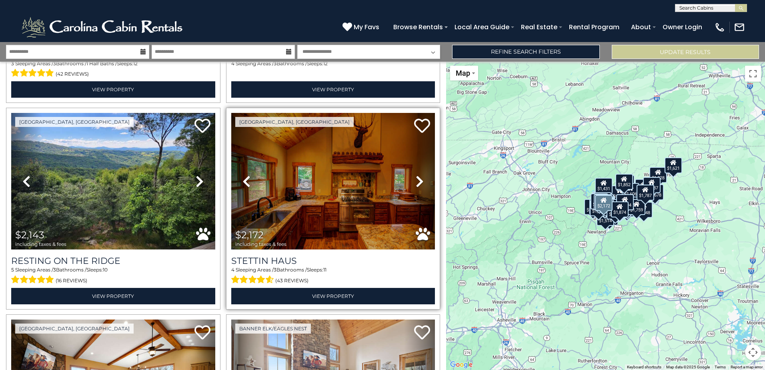
click at [416, 175] on icon at bounding box center [420, 181] width 8 height 13
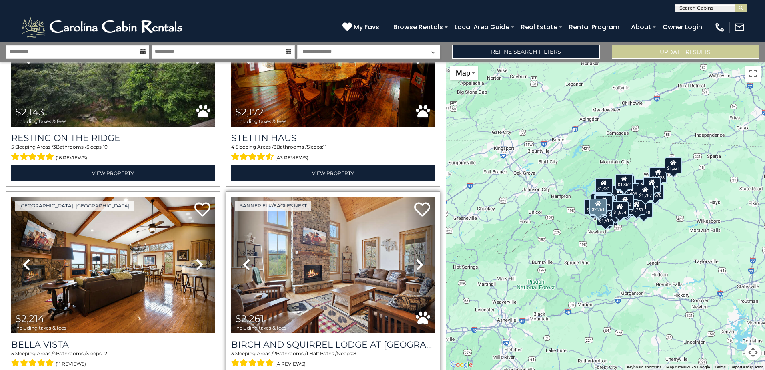
scroll to position [5911, 0]
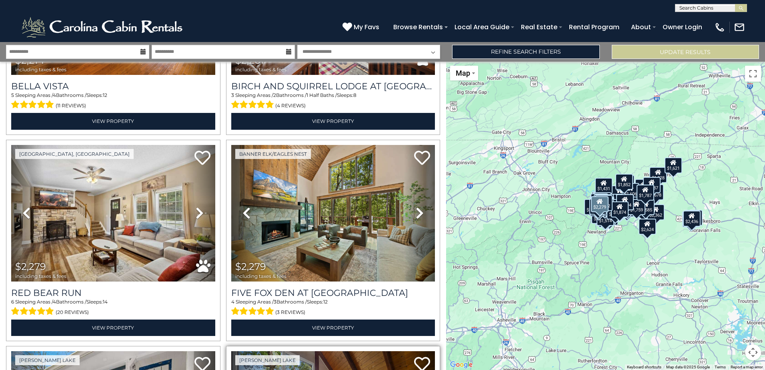
scroll to position [6311, 0]
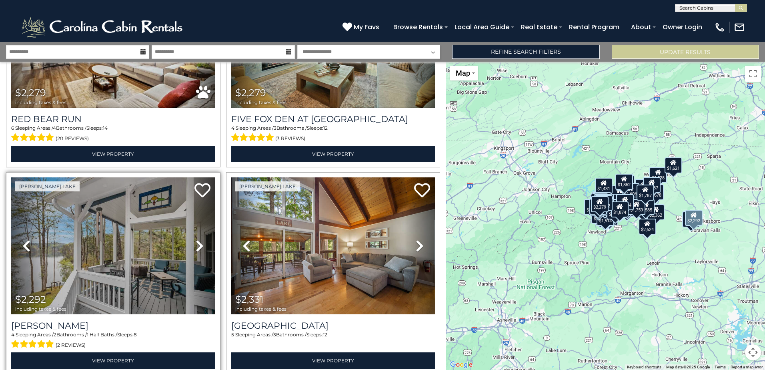
click at [188, 197] on link "Next" at bounding box center [199, 245] width 30 height 136
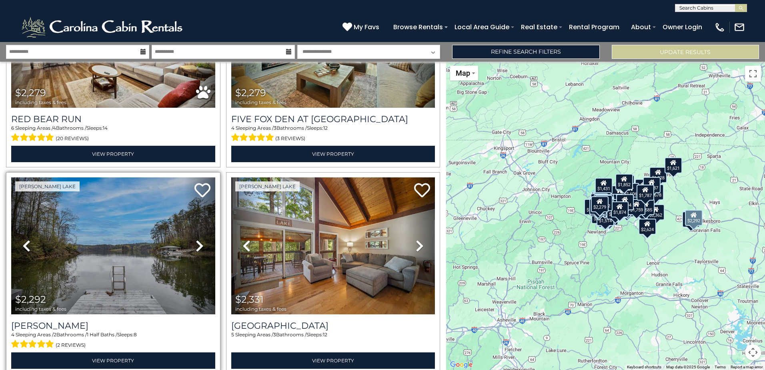
click at [188, 197] on link "Next" at bounding box center [199, 245] width 30 height 136
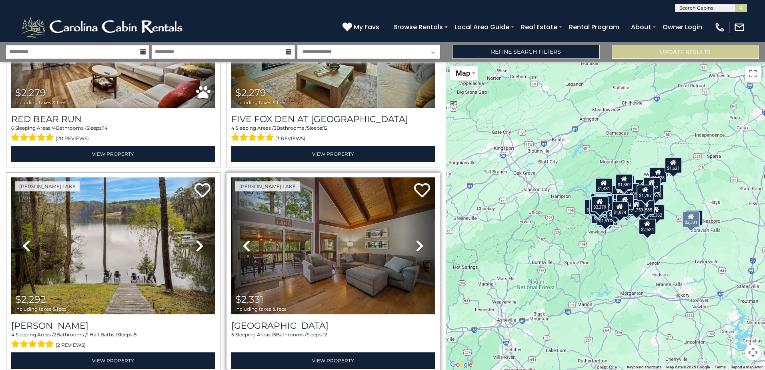
click at [416, 239] on icon at bounding box center [420, 245] width 8 height 13
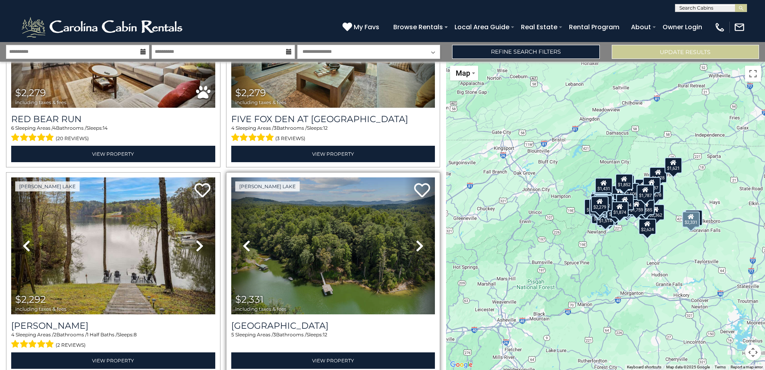
click at [416, 239] on icon at bounding box center [420, 245] width 8 height 13
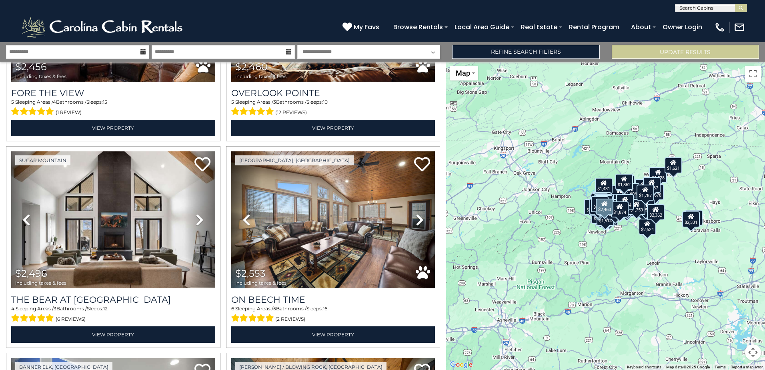
scroll to position [7231, 0]
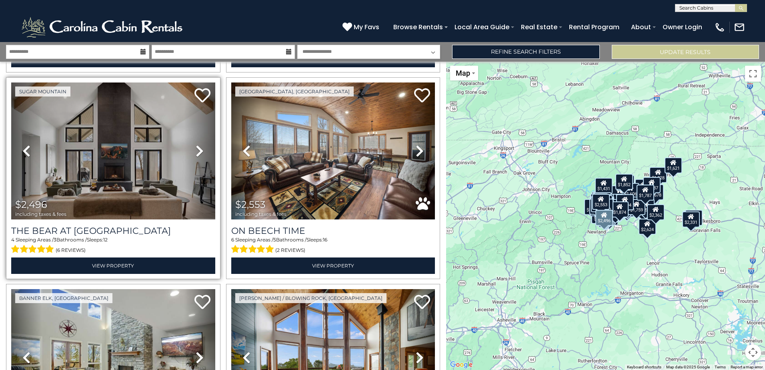
click at [196, 144] on icon at bounding box center [200, 150] width 8 height 13
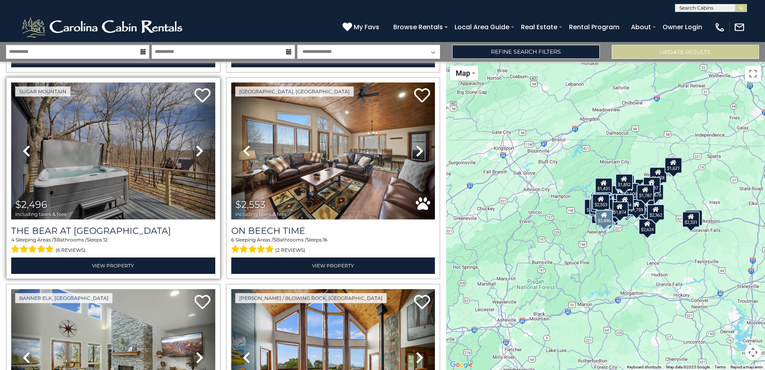
click at [196, 144] on icon at bounding box center [200, 150] width 8 height 13
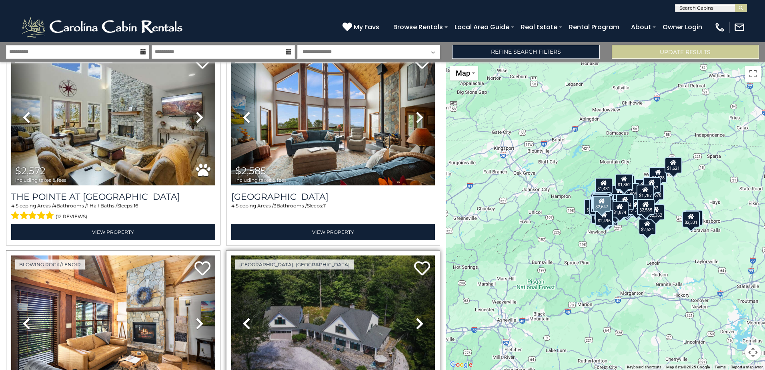
scroll to position [7551, 0]
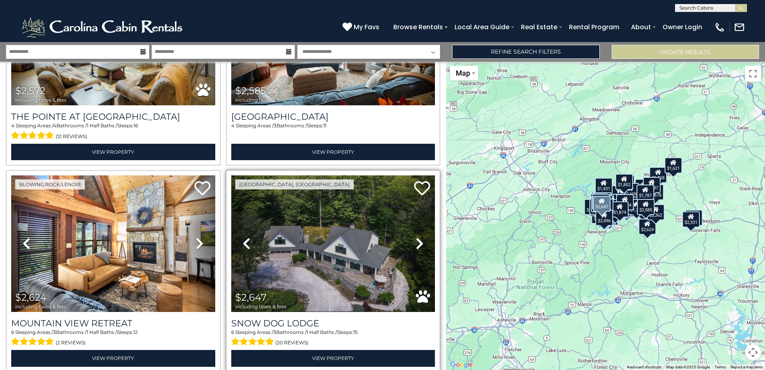
click at [409, 192] on link "Next" at bounding box center [419, 243] width 30 height 136
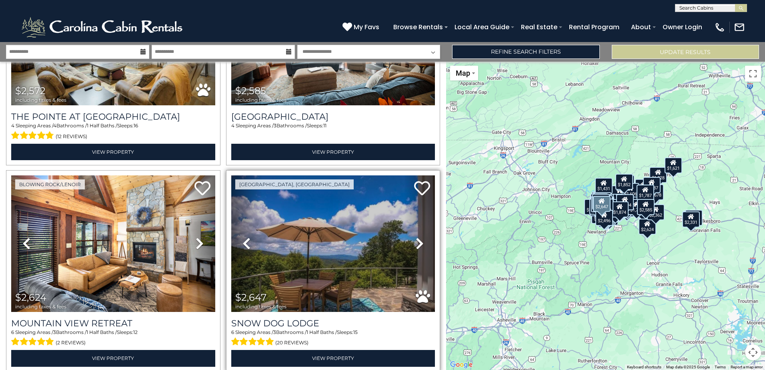
click at [410, 191] on link "Next" at bounding box center [419, 243] width 30 height 136
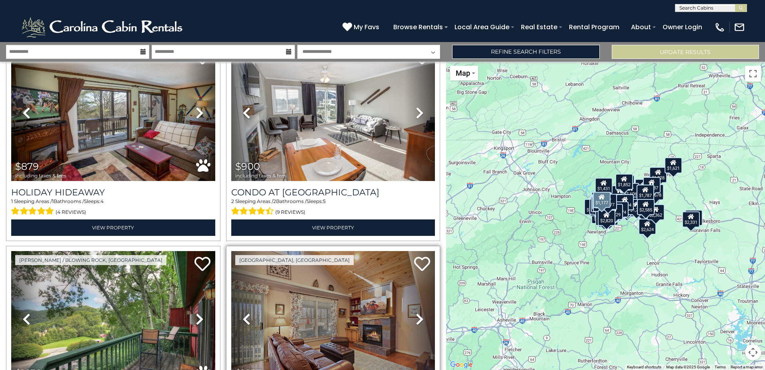
scroll to position [120, 0]
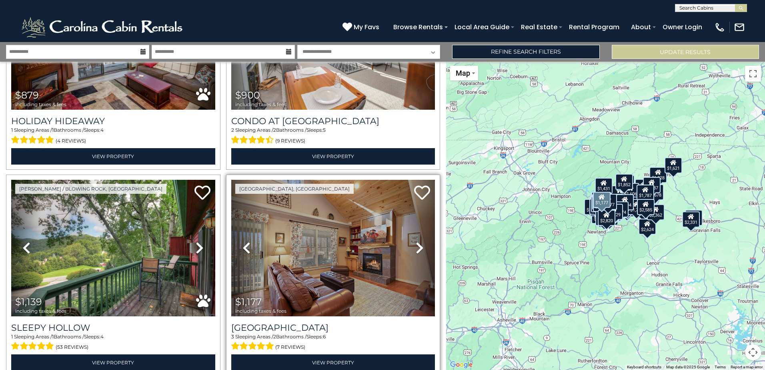
click at [416, 244] on icon at bounding box center [420, 247] width 8 height 13
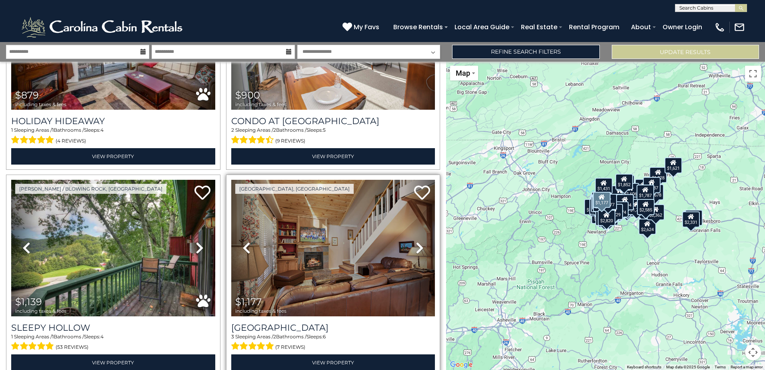
click at [416, 244] on icon at bounding box center [420, 247] width 8 height 13
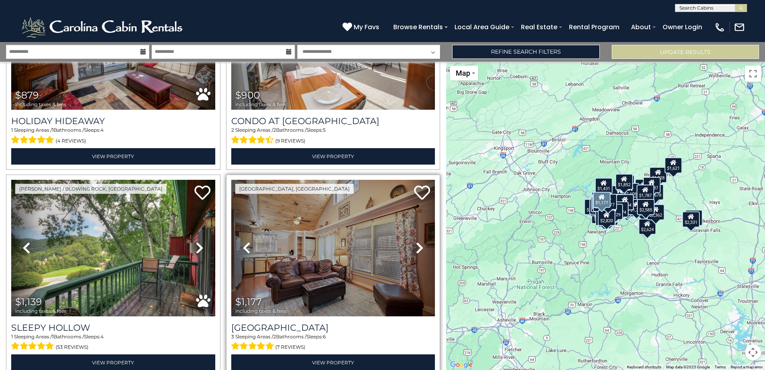
click at [417, 244] on icon at bounding box center [420, 247] width 8 height 13
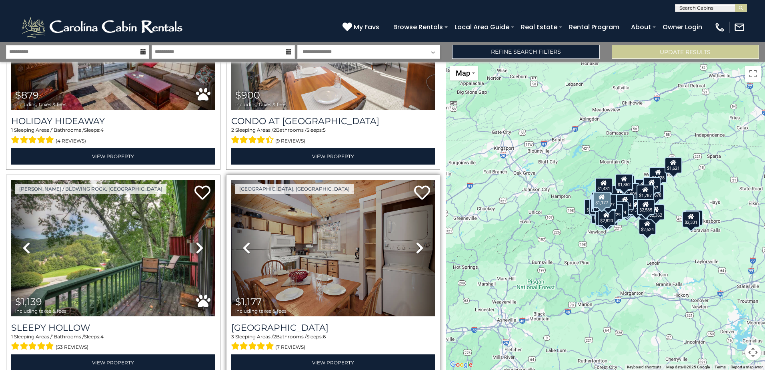
click at [417, 244] on icon at bounding box center [420, 247] width 8 height 13
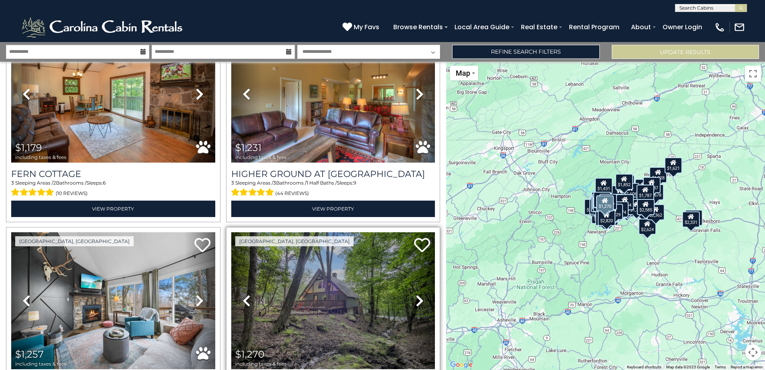
scroll to position [640, 0]
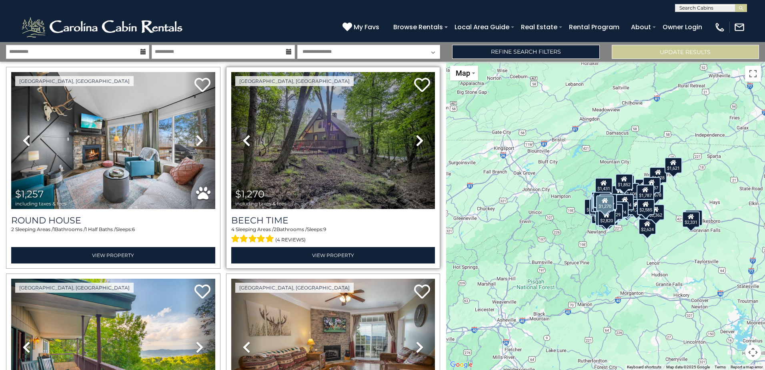
click at [416, 137] on icon at bounding box center [420, 140] width 8 height 13
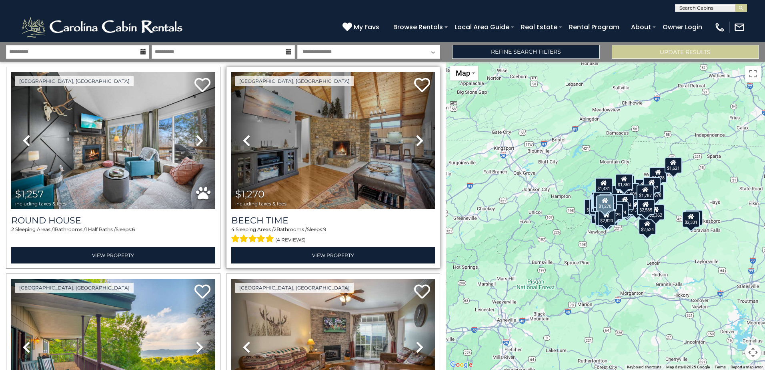
click at [416, 137] on icon at bounding box center [420, 140] width 8 height 13
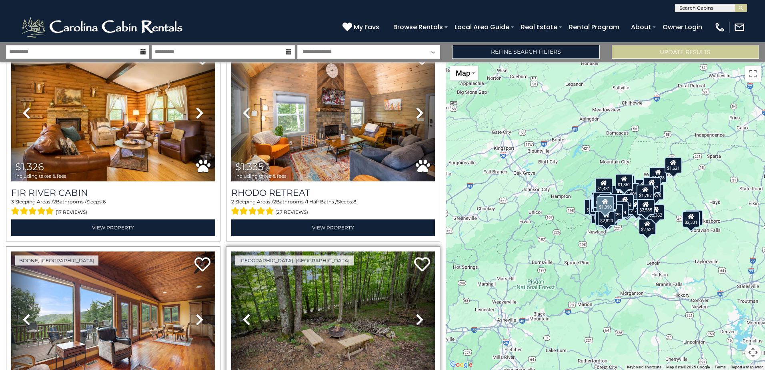
scroll to position [1160, 0]
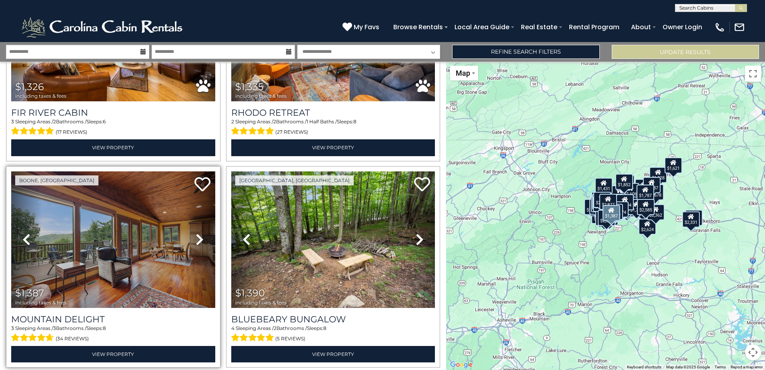
click at [199, 233] on icon at bounding box center [200, 239] width 8 height 13
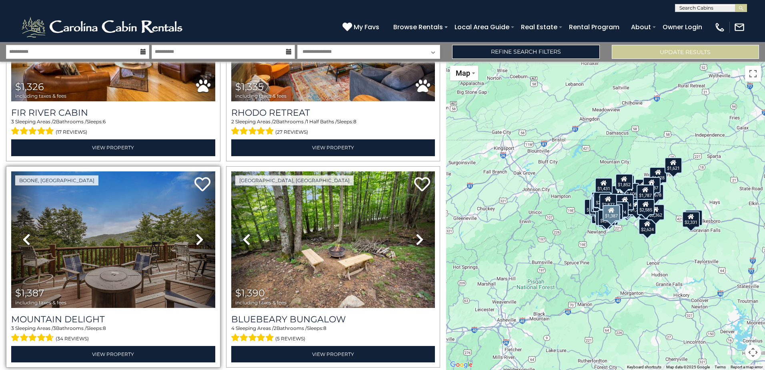
click at [199, 233] on icon at bounding box center [200, 239] width 8 height 13
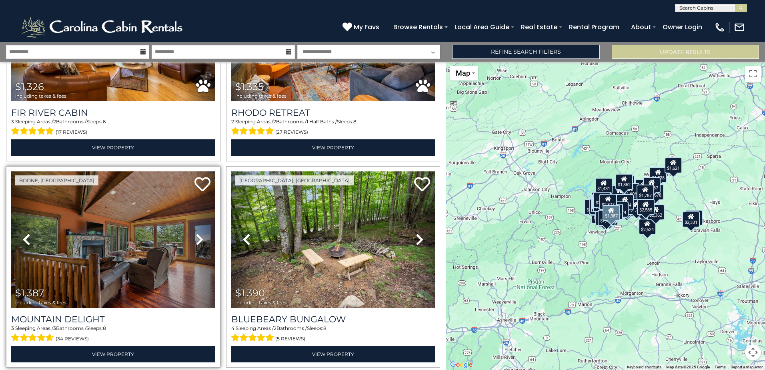
click at [199, 233] on icon at bounding box center [200, 239] width 8 height 13
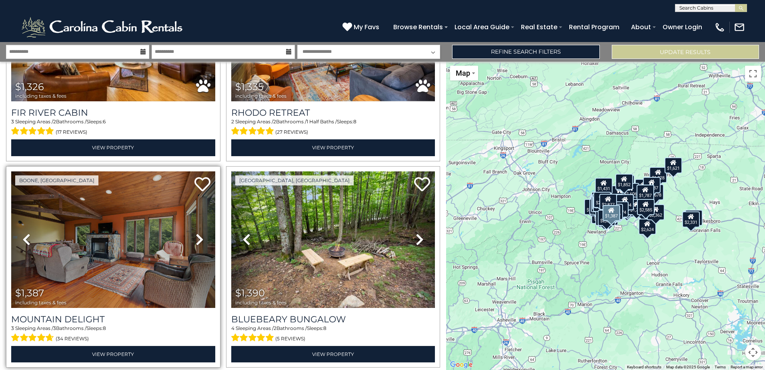
click at [199, 233] on icon at bounding box center [200, 239] width 8 height 13
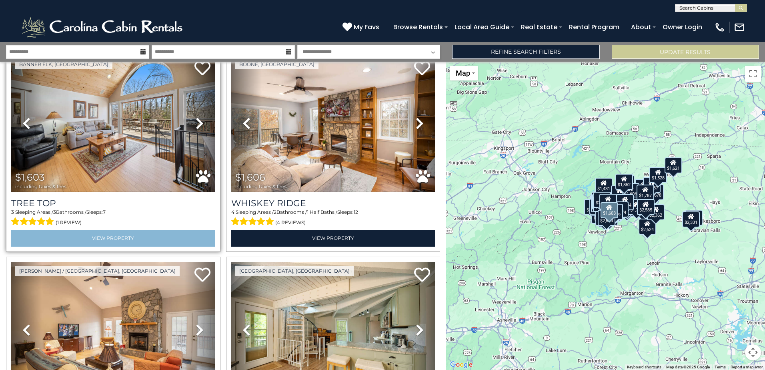
scroll to position [2840, 0]
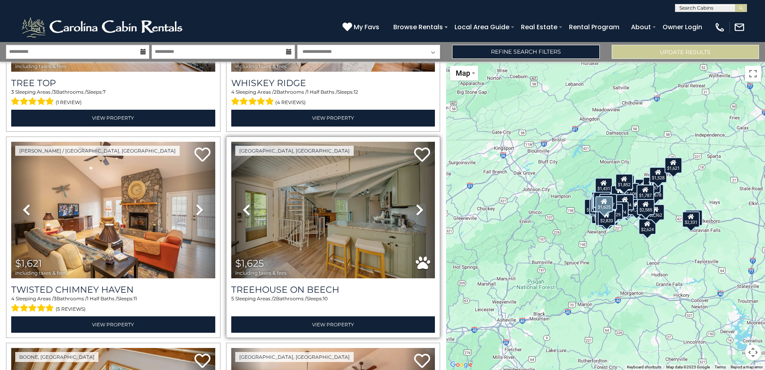
click at [416, 203] on icon at bounding box center [420, 209] width 8 height 13
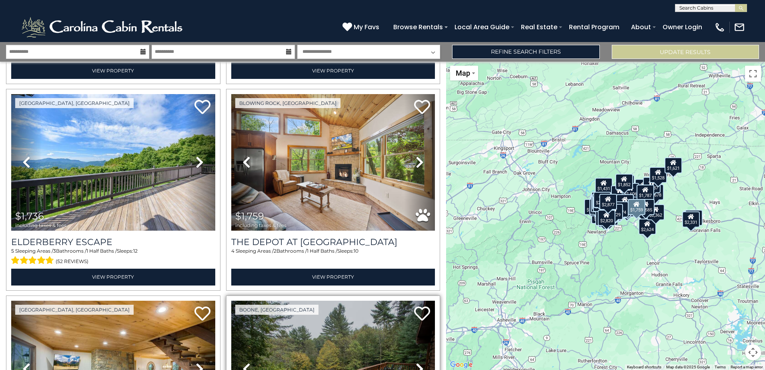
scroll to position [3600, 0]
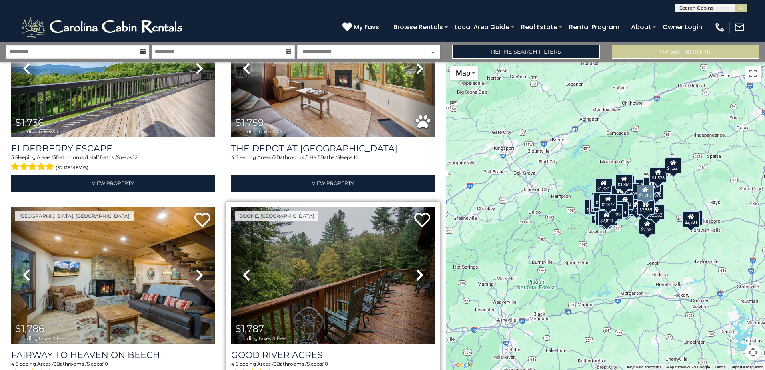
click at [418, 268] on icon at bounding box center [420, 274] width 8 height 13
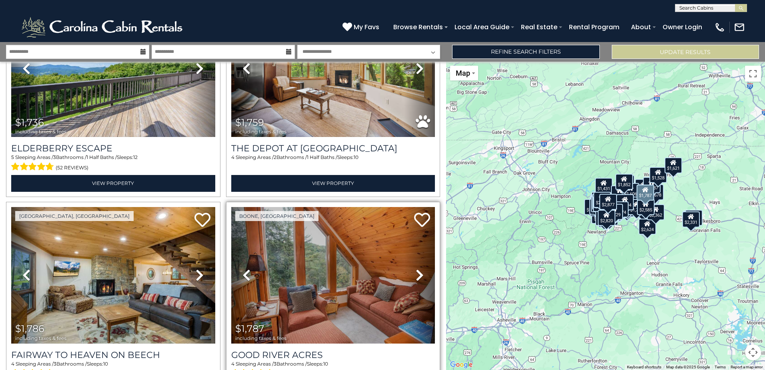
click at [418, 268] on icon at bounding box center [420, 274] width 8 height 13
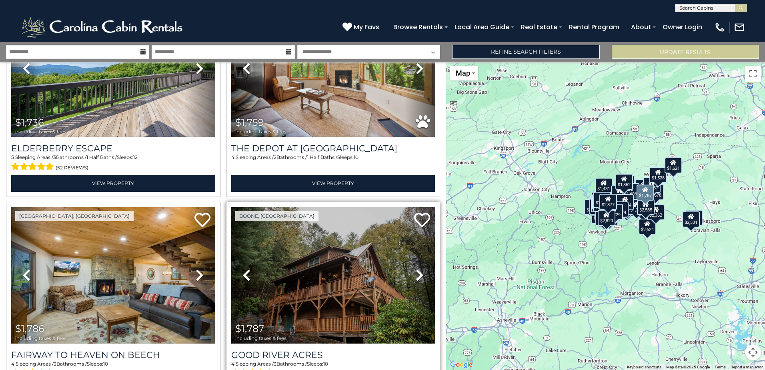
click at [418, 268] on icon at bounding box center [420, 274] width 8 height 13
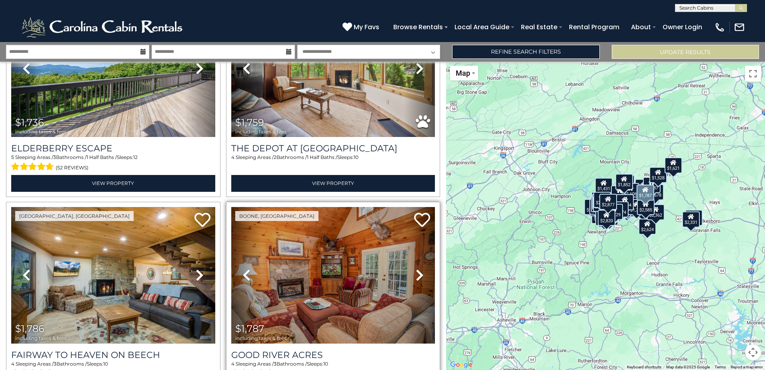
click at [418, 268] on icon at bounding box center [420, 274] width 8 height 13
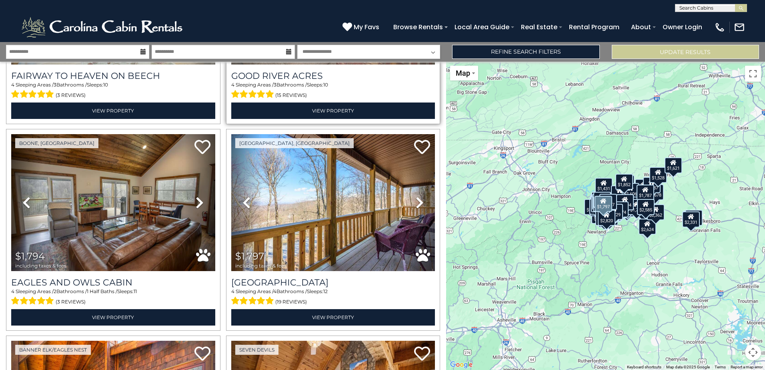
scroll to position [3920, 0]
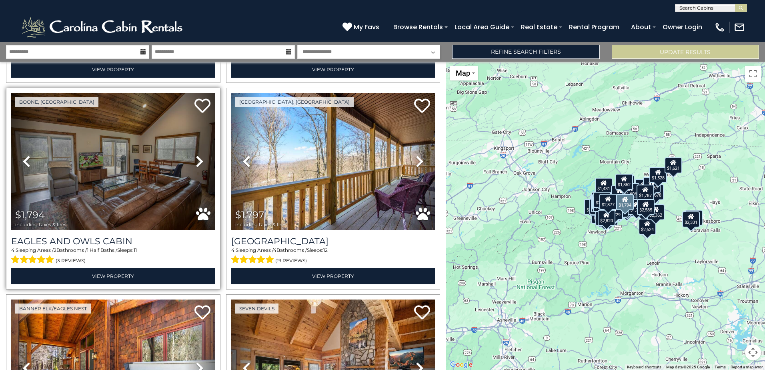
click at [196, 155] on icon at bounding box center [200, 161] width 8 height 13
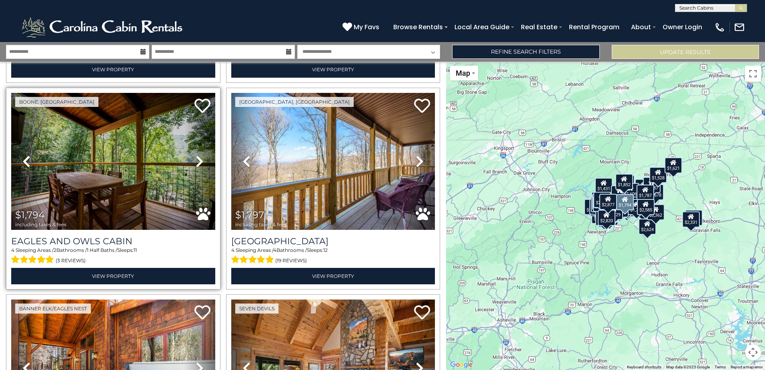
click at [196, 155] on icon at bounding box center [200, 161] width 8 height 13
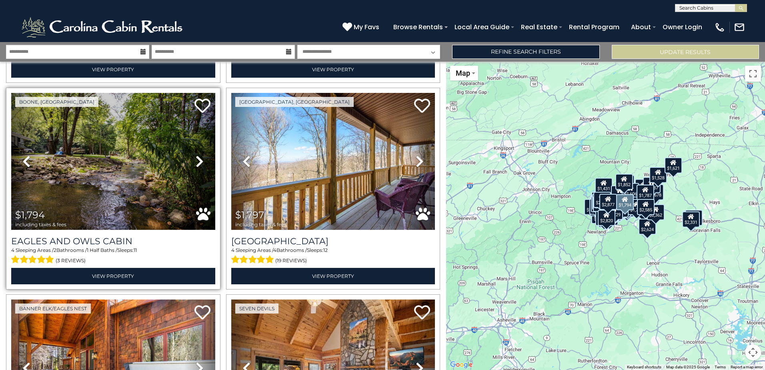
click at [196, 155] on icon at bounding box center [200, 161] width 8 height 13
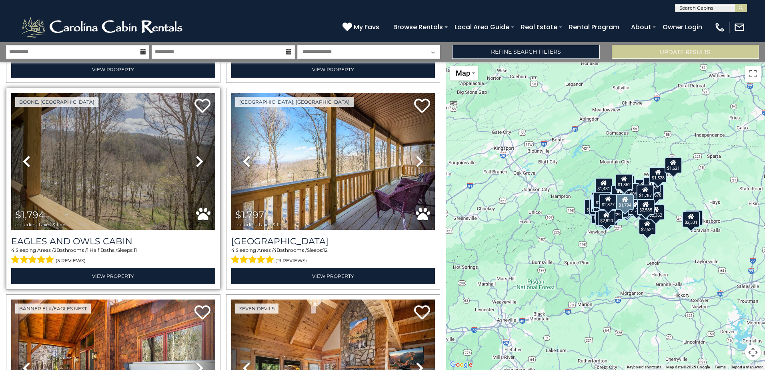
click at [196, 155] on icon at bounding box center [200, 161] width 8 height 13
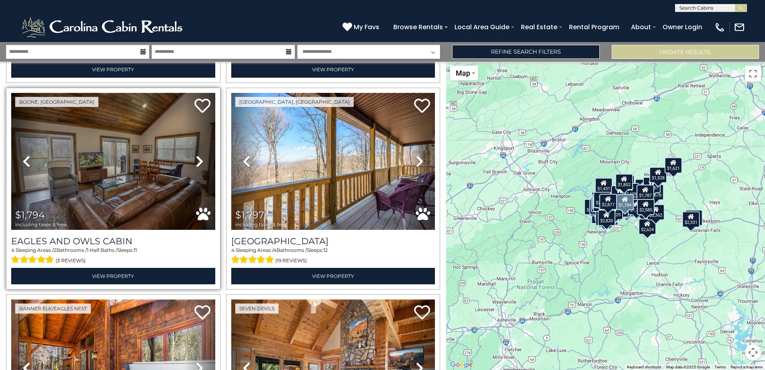
click at [196, 155] on icon at bounding box center [200, 161] width 8 height 13
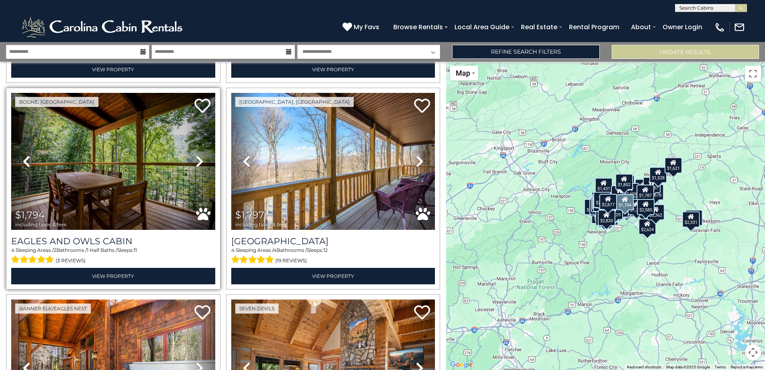
click at [196, 155] on icon at bounding box center [200, 161] width 8 height 13
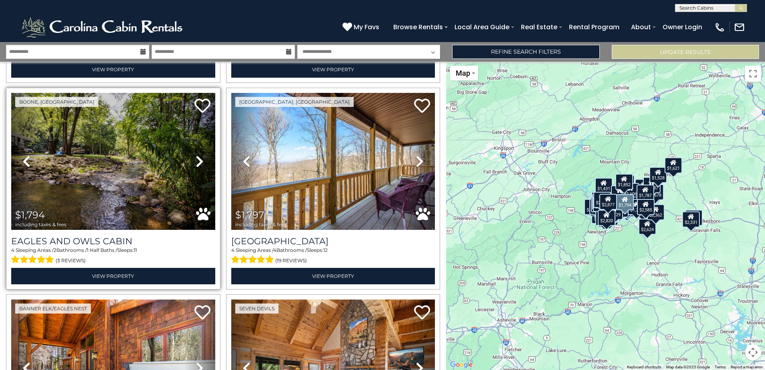
click at [196, 155] on icon at bounding box center [200, 161] width 8 height 13
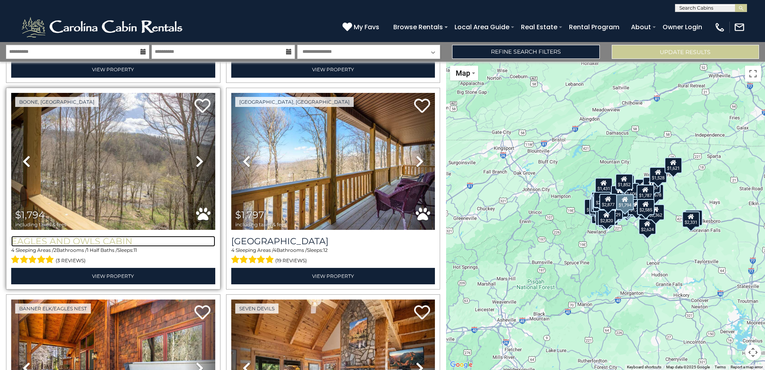
click at [65, 236] on h3 "Eagles and Owls Cabin" at bounding box center [113, 241] width 204 height 11
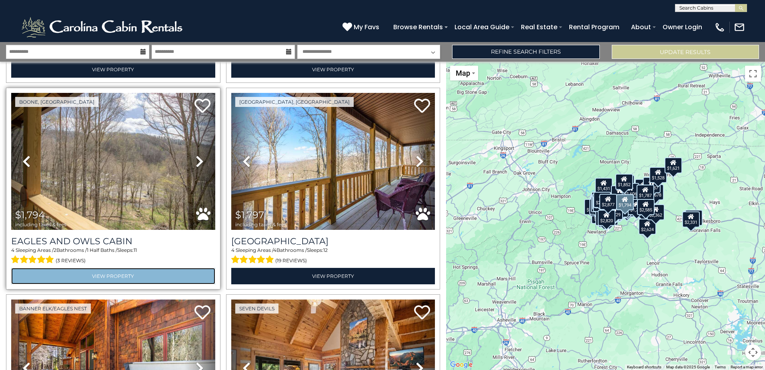
click at [53, 268] on link "View Property" at bounding box center [113, 276] width 204 height 16
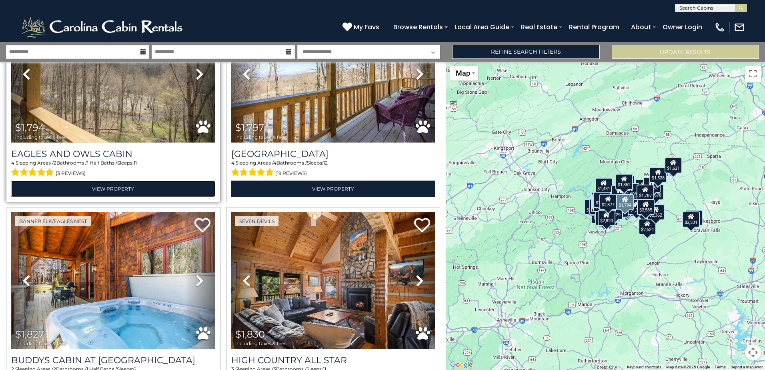
scroll to position [4080, 0]
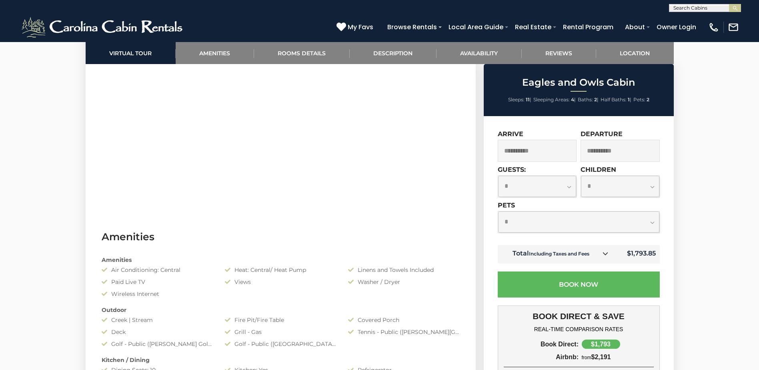
scroll to position [440, 0]
